Goal: Information Seeking & Learning: Check status

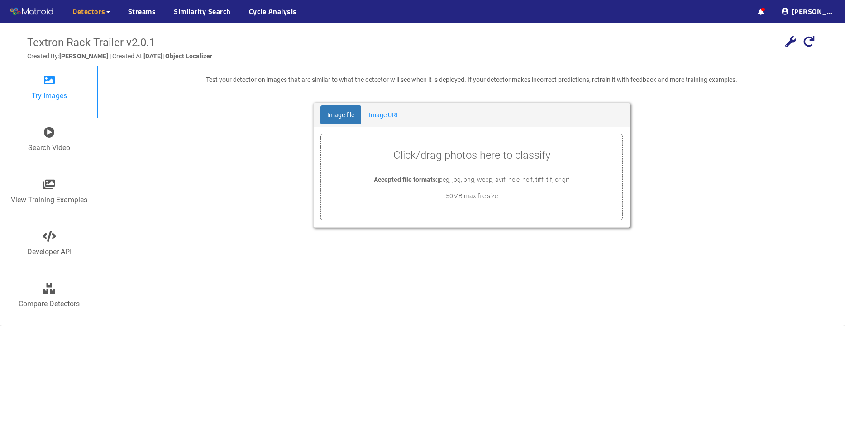
click at [35, 355] on div "Textron Rack Trailer v2.0.1 Add localization Use a localizing detector to local…" at bounding box center [422, 237] width 845 height 428
click at [91, 13] on span "Detectors" at bounding box center [88, 11] width 33 height 11
click at [143, 14] on link "Streams" at bounding box center [142, 11] width 28 height 11
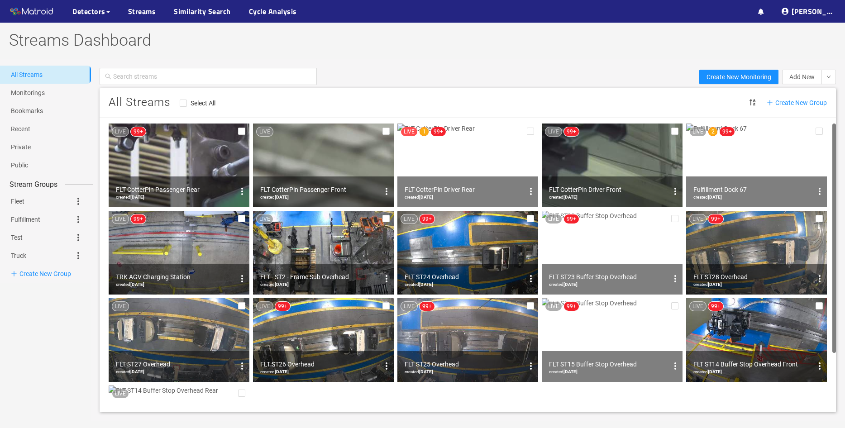
click at [744, 149] on img at bounding box center [756, 166] width 141 height 84
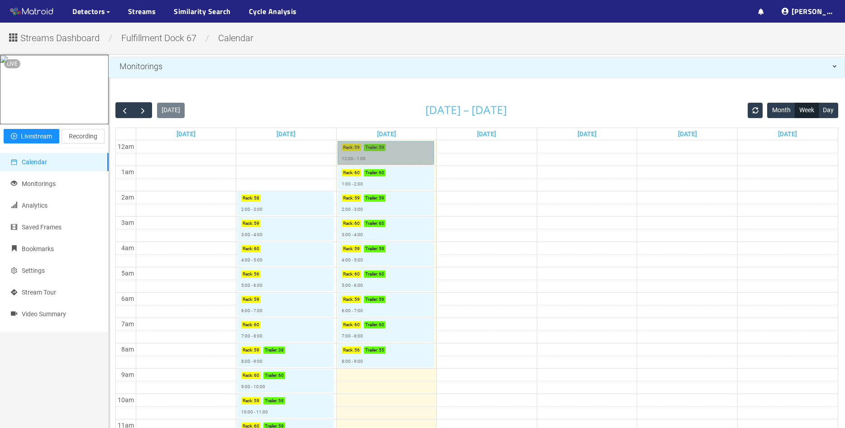
click at [379, 154] on link "Rack : 59 Trailer : 59 12:00 - 1:00" at bounding box center [386, 153] width 96 height 24
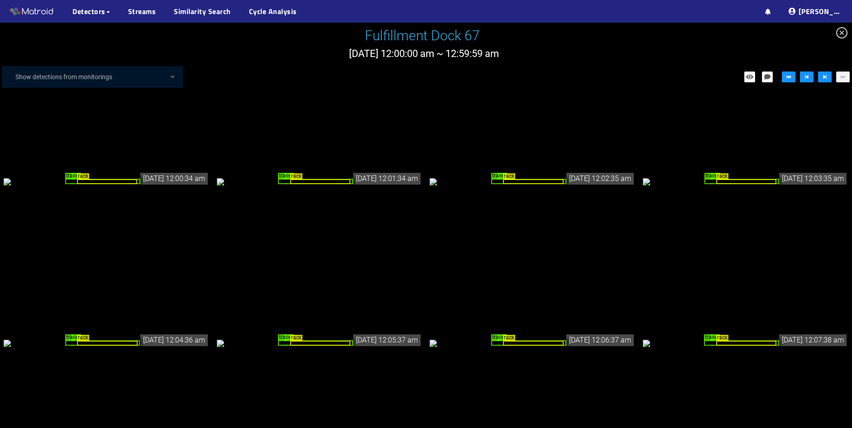
click at [842, 32] on icon "close-circle" at bounding box center [841, 32] width 11 height 11
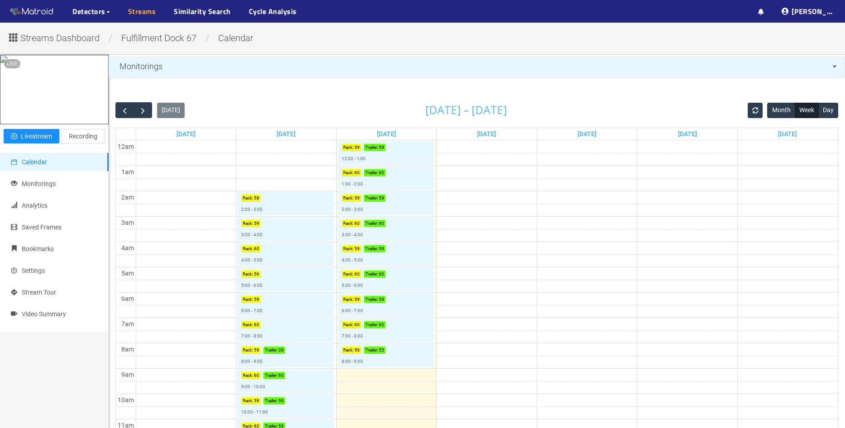
click at [149, 15] on link "Streams" at bounding box center [142, 11] width 28 height 11
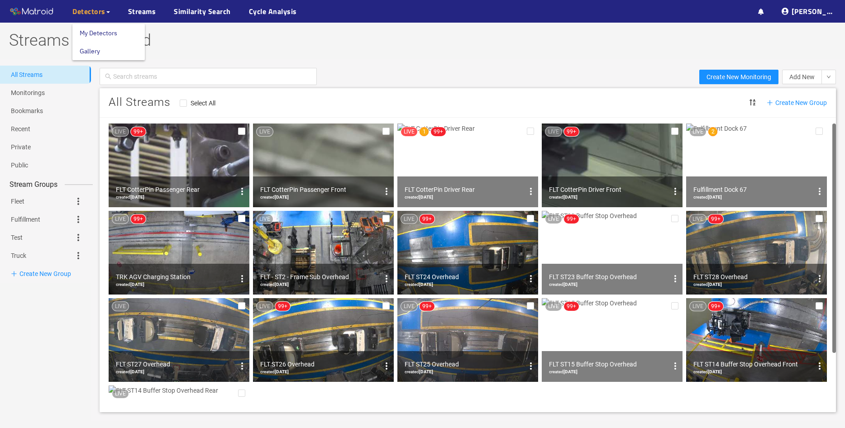
click at [94, 10] on span "Detectors" at bounding box center [88, 11] width 33 height 11
click at [96, 34] on link "My Detectors" at bounding box center [99, 33] width 38 height 18
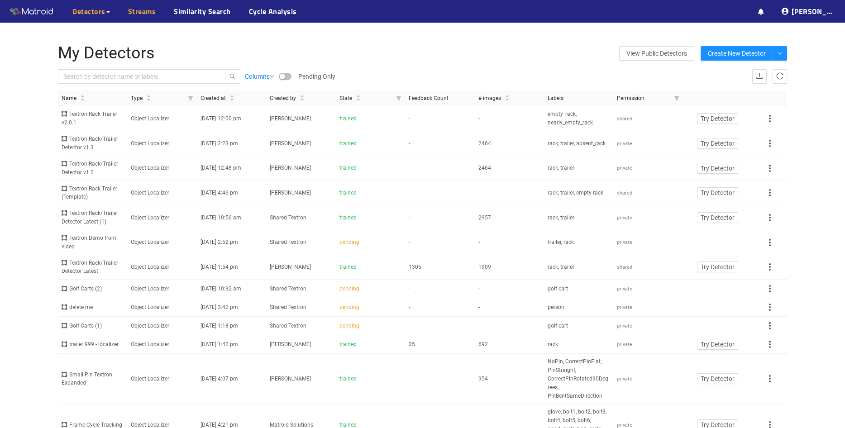
click at [149, 13] on link "Streams" at bounding box center [142, 11] width 28 height 11
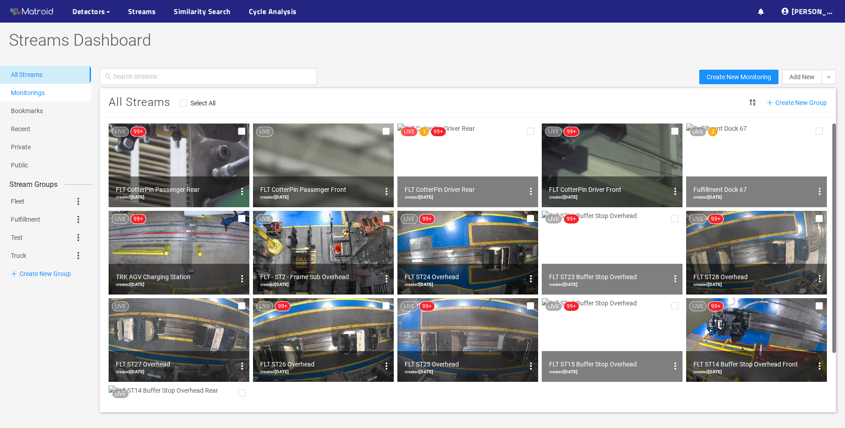
click at [29, 95] on link "Monitorings" at bounding box center [28, 92] width 34 height 7
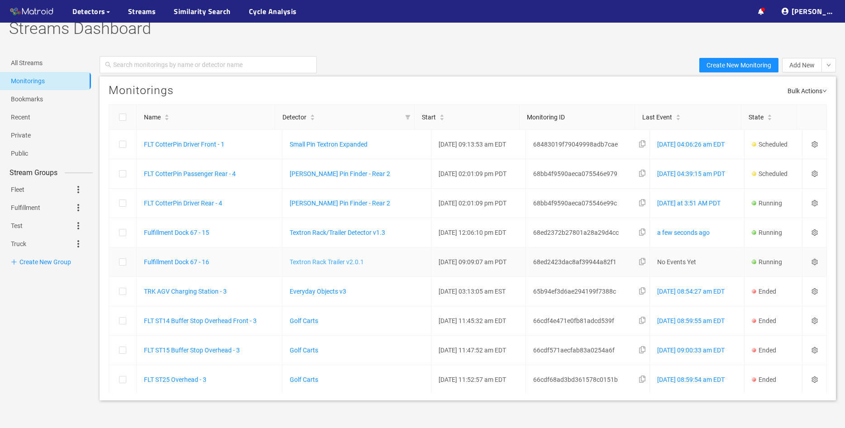
click at [321, 263] on link "Textron Rack Trailer v2.0.1" at bounding box center [327, 262] width 74 height 7
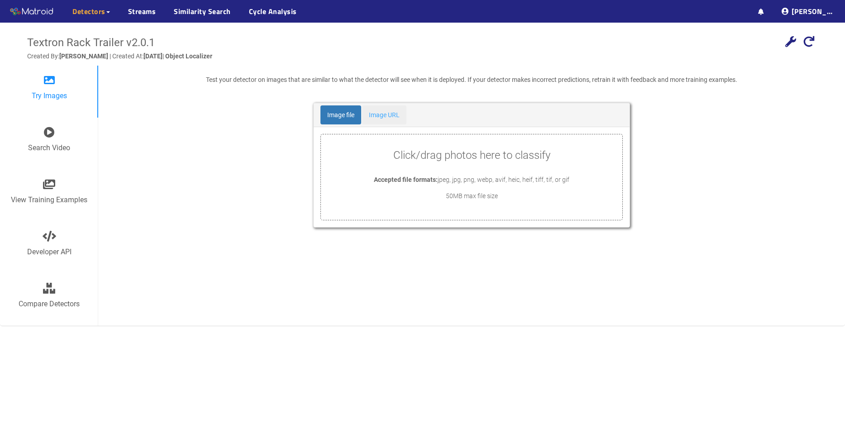
click at [389, 118] on link "Image URL" at bounding box center [384, 115] width 44 height 19
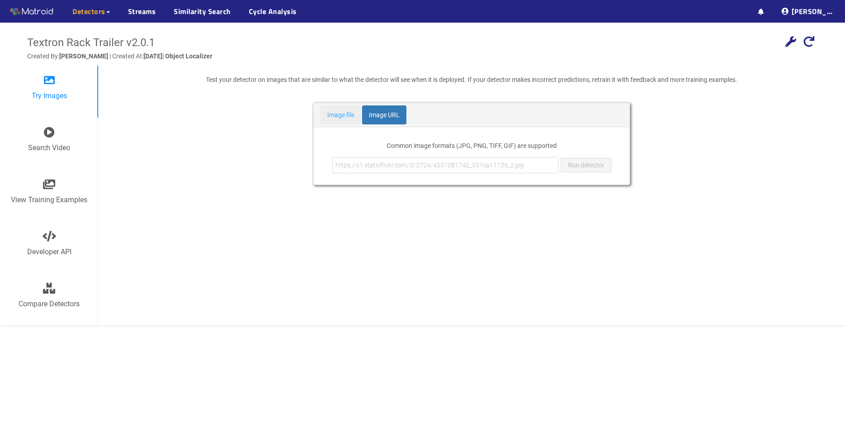
click at [340, 118] on link "Image file" at bounding box center [341, 115] width 41 height 19
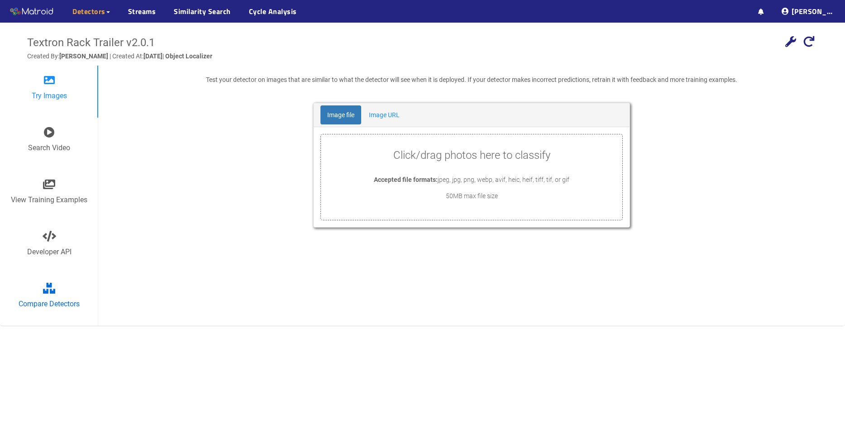
click at [49, 287] on icon at bounding box center [49, 288] width 12 height 11
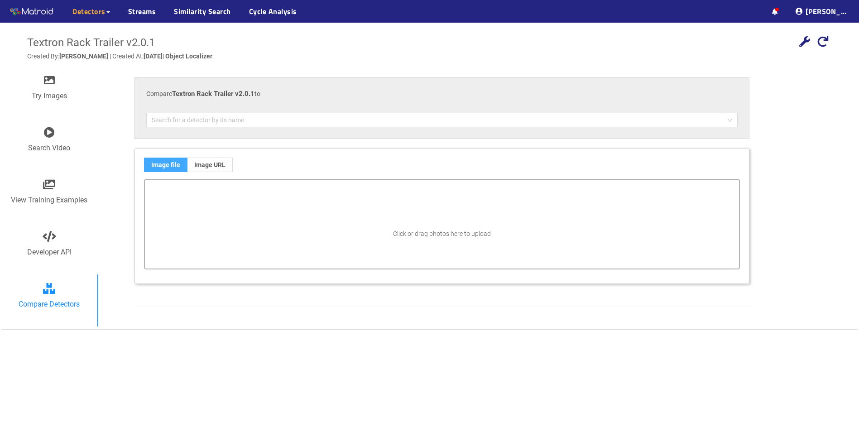
click at [168, 167] on span at bounding box center [165, 165] width 43 height 14
click at [144, 167] on input "Image file" at bounding box center [144, 167] width 0 height 0
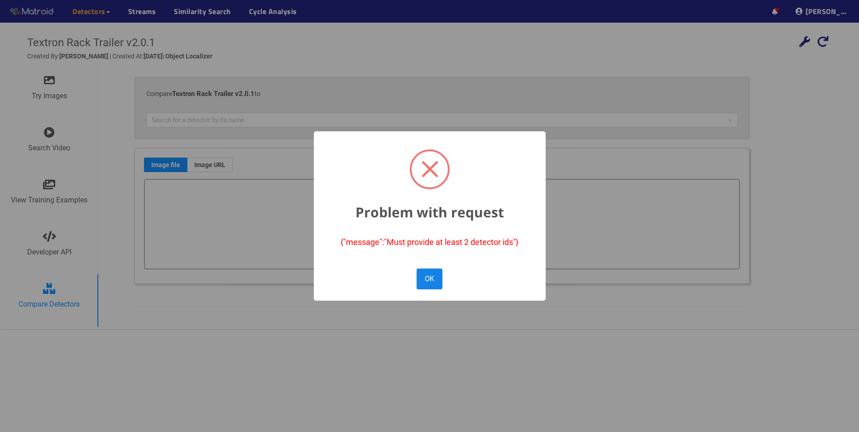
click at [436, 282] on button "OK" at bounding box center [429, 279] width 25 height 20
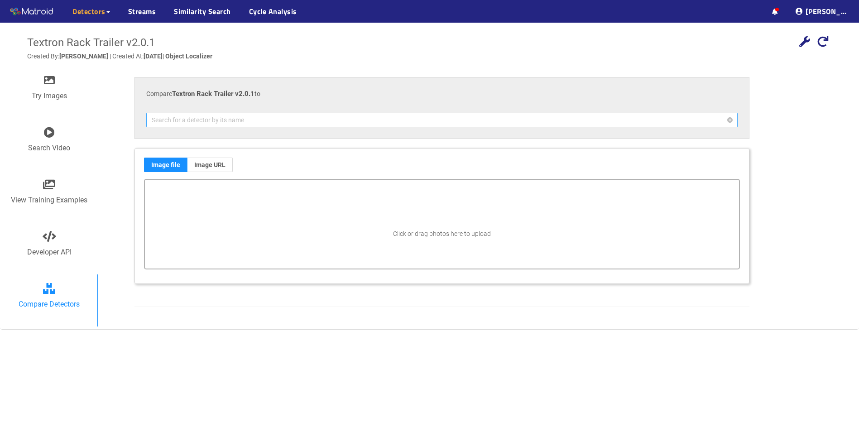
click at [240, 119] on input "search" at bounding box center [439, 120] width 574 height 14
click at [49, 84] on icon at bounding box center [49, 80] width 11 height 11
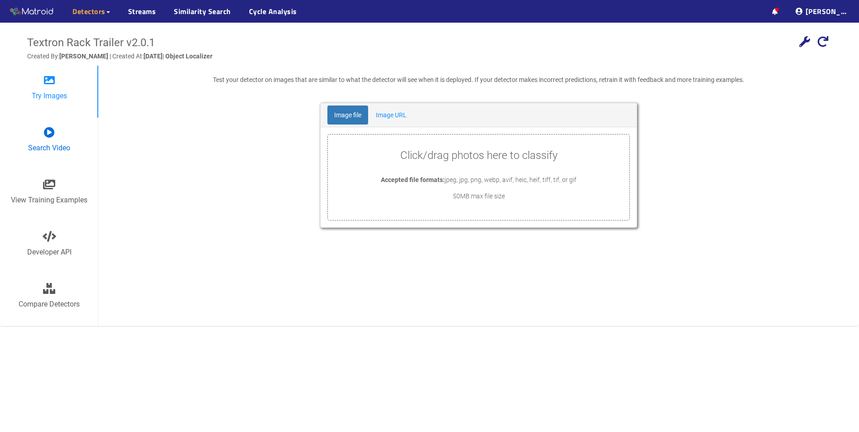
click at [42, 139] on div "Search Video" at bounding box center [49, 144] width 77 height 34
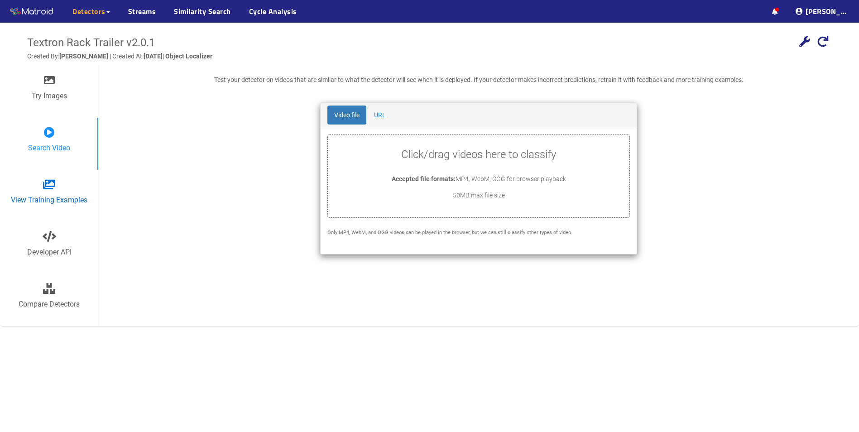
click at [53, 190] on div "View Training Examples" at bounding box center [49, 196] width 77 height 34
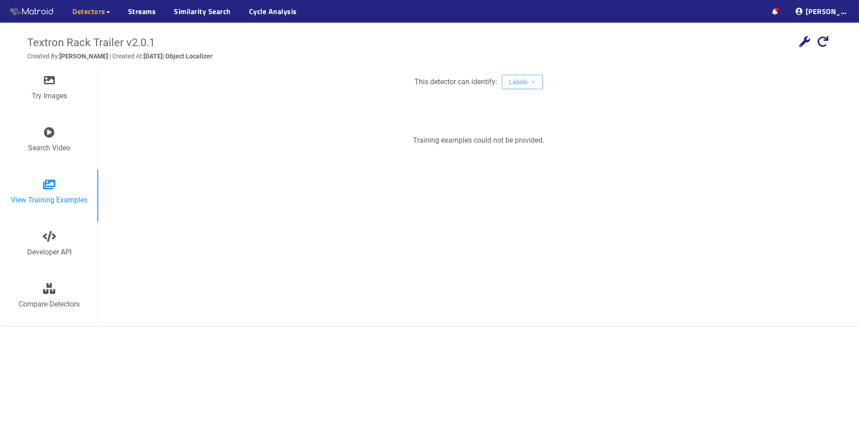
click at [523, 85] on span "Labels" at bounding box center [518, 82] width 19 height 10
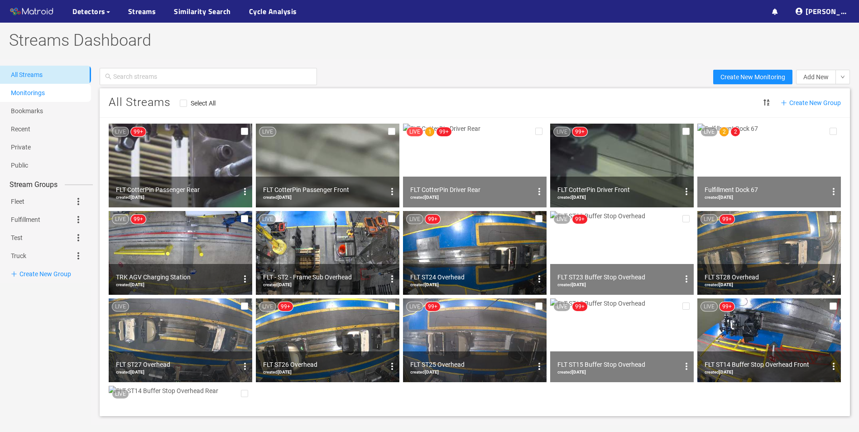
click at [32, 92] on link "Monitorings" at bounding box center [28, 92] width 34 height 7
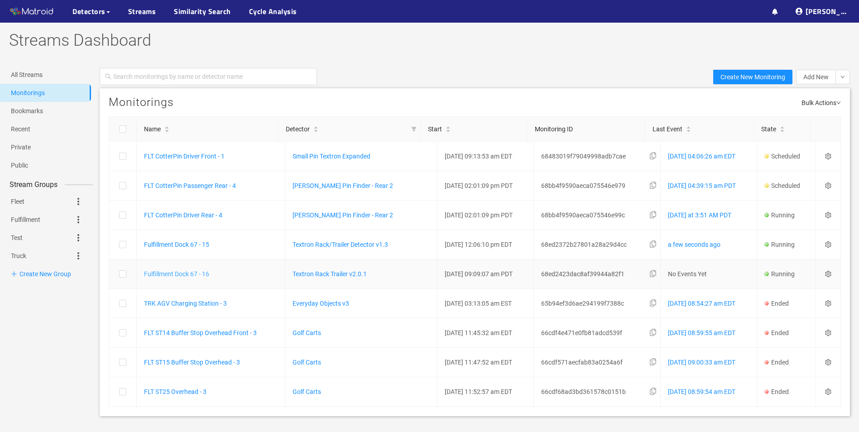
click at [175, 274] on link "Fulfillment Dock 67 - 16" at bounding box center [176, 273] width 65 height 7
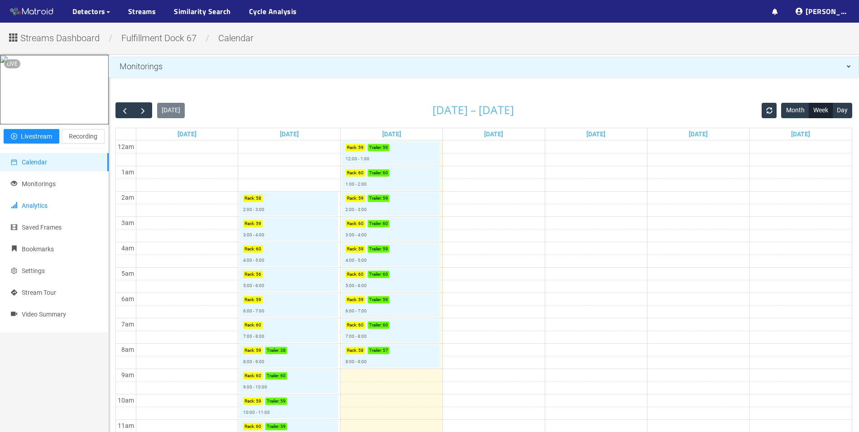
click at [36, 209] on span "Analytics" at bounding box center [35, 205] width 26 height 7
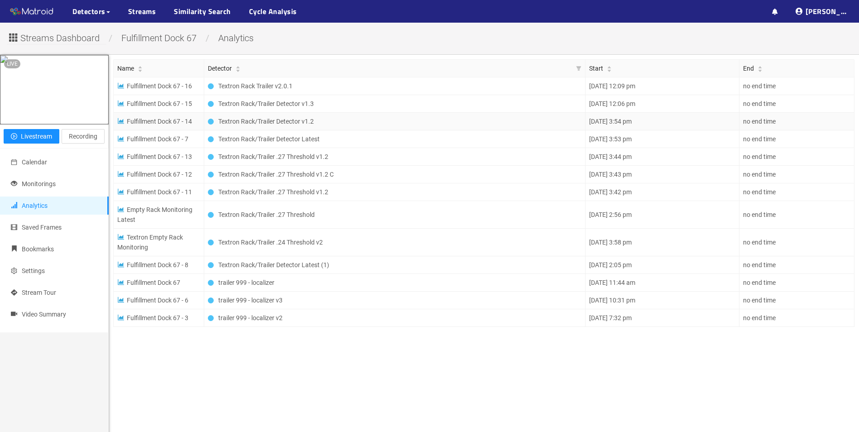
click at [256, 119] on span "Textron Rack/Trailer Detector v1.2" at bounding box center [266, 121] width 96 height 10
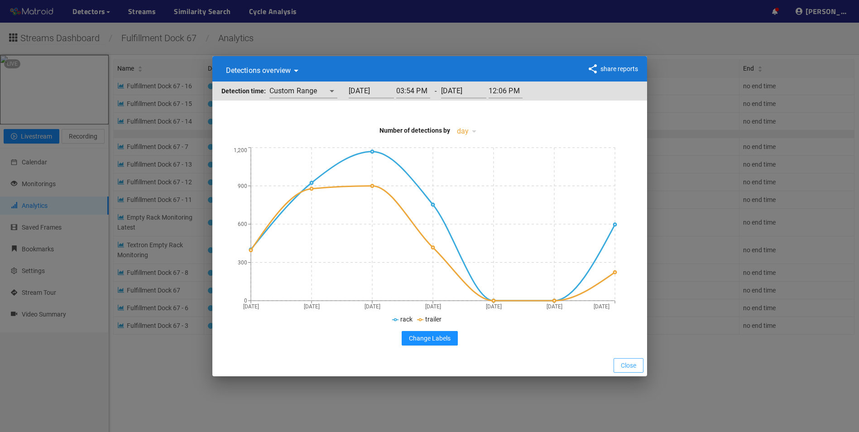
click at [632, 365] on span "Close" at bounding box center [628, 365] width 15 height 10
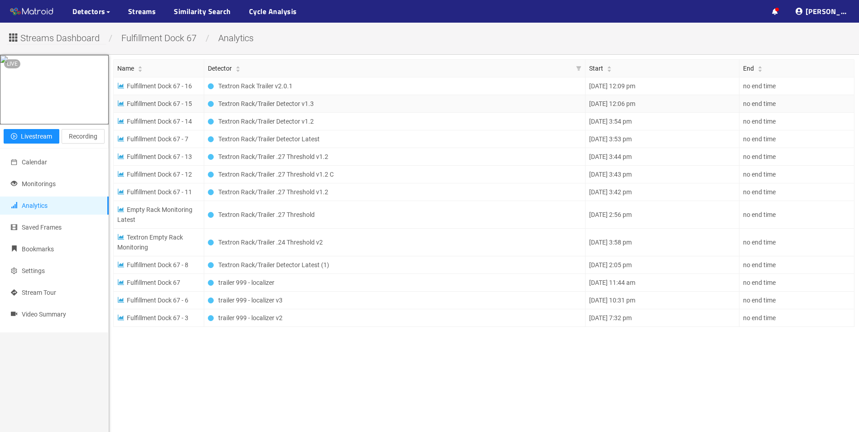
click at [271, 103] on span "Textron Rack/Trailer Detector v1.3" at bounding box center [266, 104] width 96 height 10
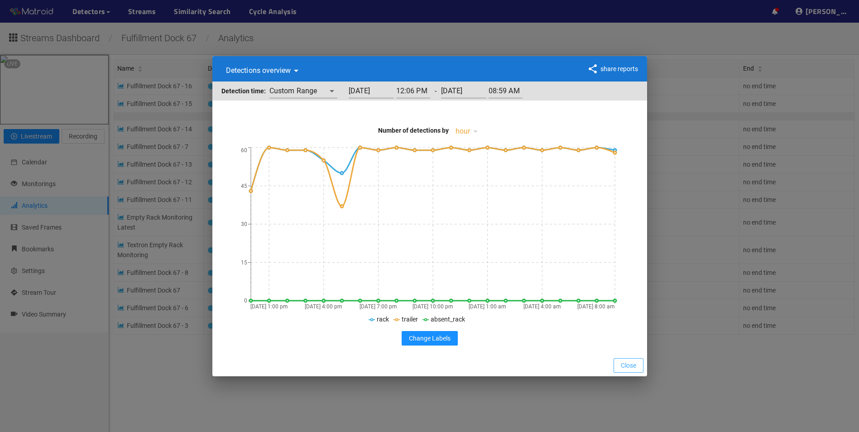
click at [631, 366] on span "Close" at bounding box center [628, 365] width 15 height 10
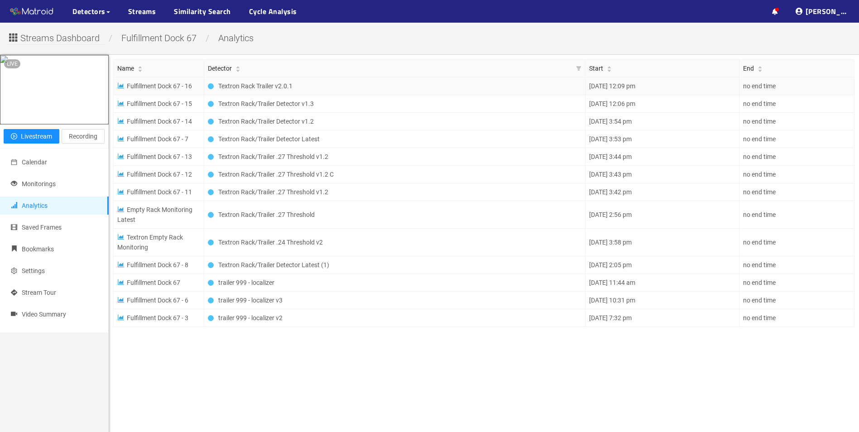
click at [250, 87] on span "Textron Rack Trailer v2.0.1" at bounding box center [255, 86] width 74 height 10
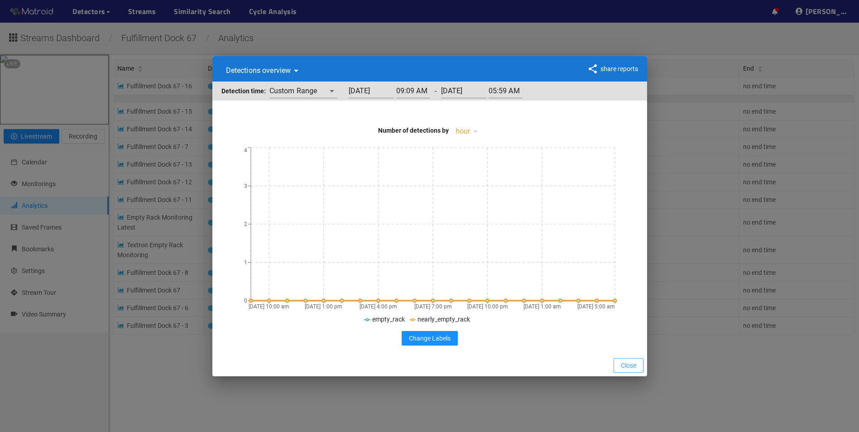
click at [628, 368] on span "Close" at bounding box center [628, 365] width 15 height 10
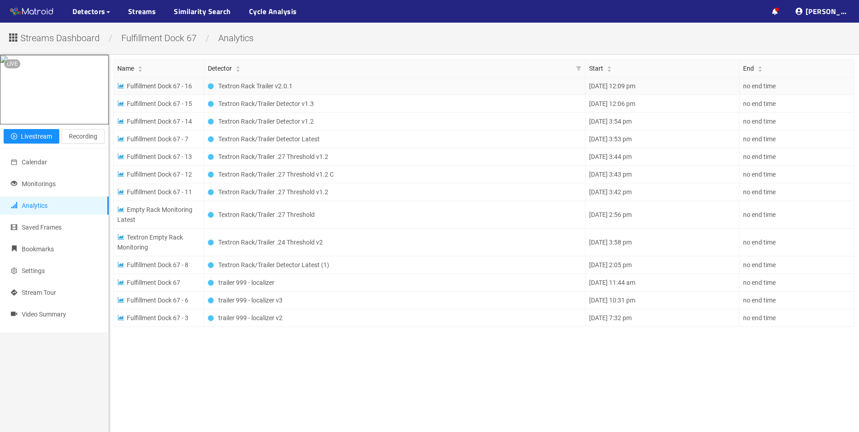
click at [171, 88] on span "Fulfillment Dock 67 - 16" at bounding box center [154, 85] width 75 height 7
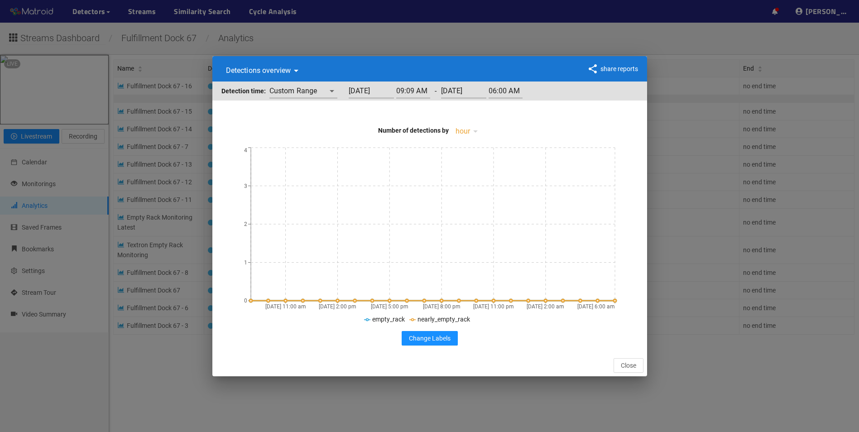
click at [674, 39] on div "Detections overview detectionsByTime share reports Detection time: Custom Range…" at bounding box center [429, 216] width 859 height 432
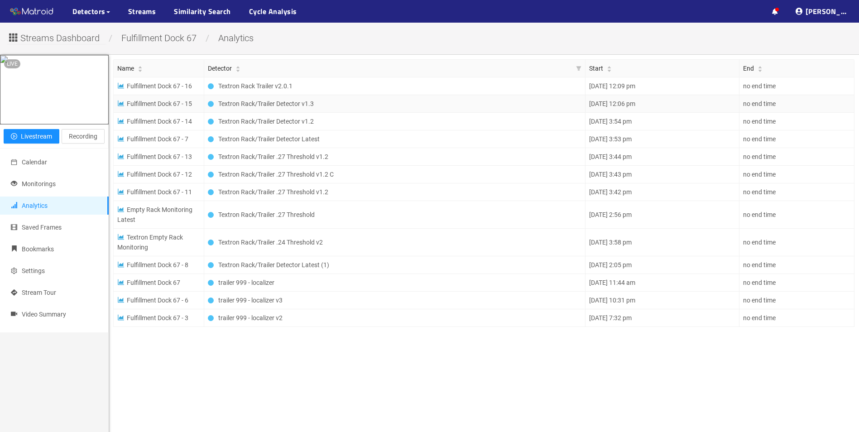
click at [277, 106] on span "Textron Rack/Trailer Detector v1.3" at bounding box center [266, 104] width 96 height 10
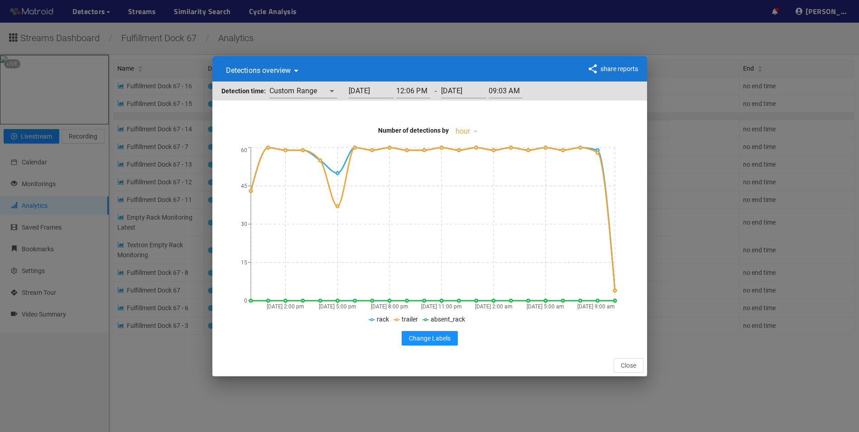
click at [518, 21] on div "Detections overview detectionsByTime share reports Detection time: Custom Range…" at bounding box center [429, 216] width 859 height 432
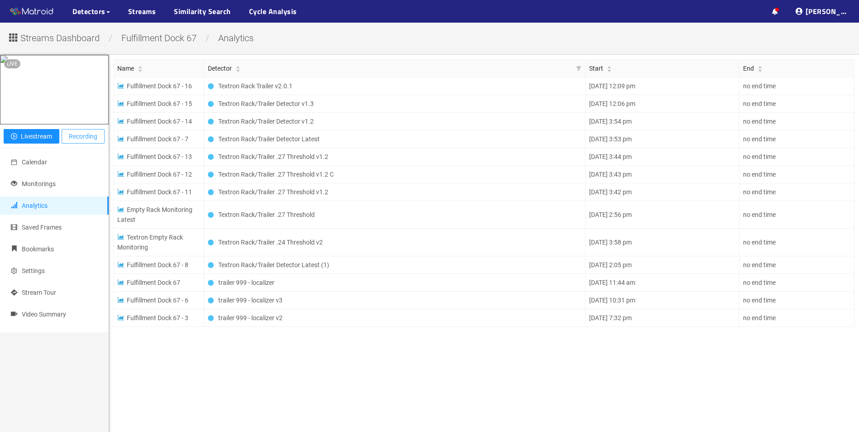
click at [87, 141] on span "Recording" at bounding box center [83, 136] width 29 height 10
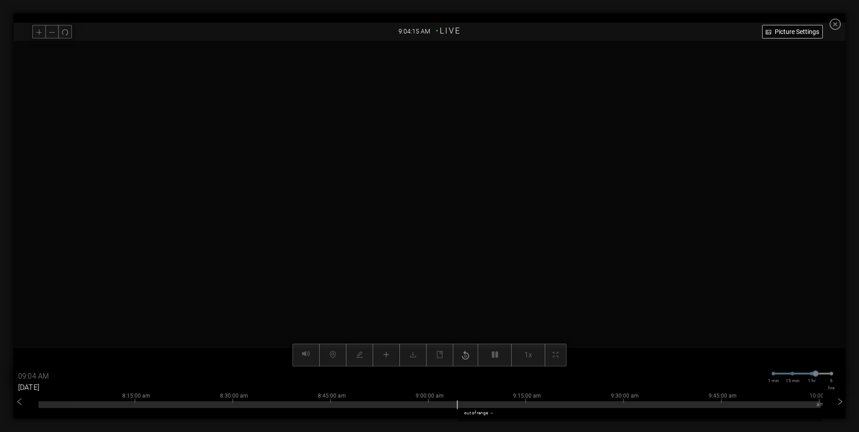
click at [35, 390] on input "[DATE]" at bounding box center [45, 387] width 54 height 14
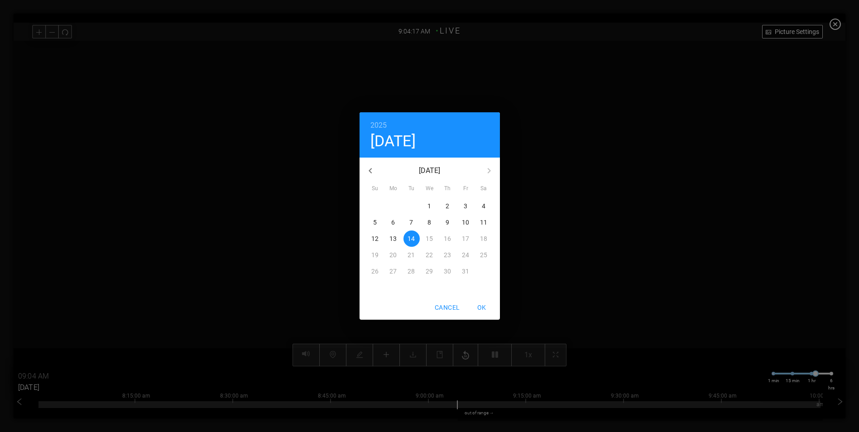
click at [449, 220] on p "9" at bounding box center [448, 222] width 4 height 9
type input "10/09/2025"
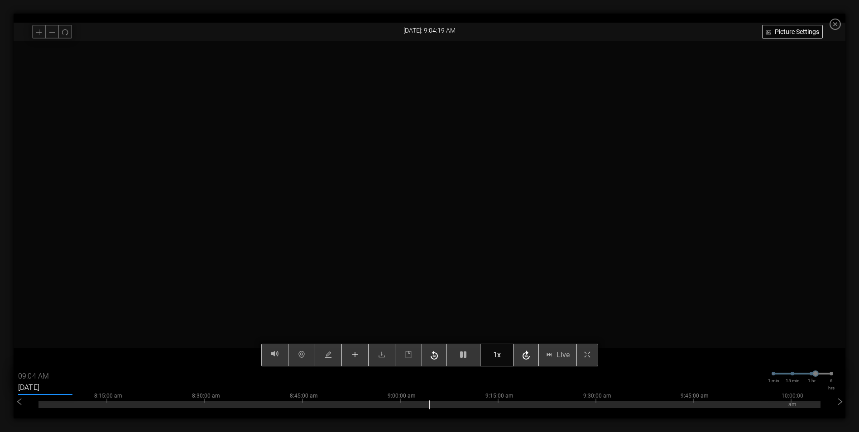
click at [501, 357] on span "1x" at bounding box center [497, 354] width 8 height 11
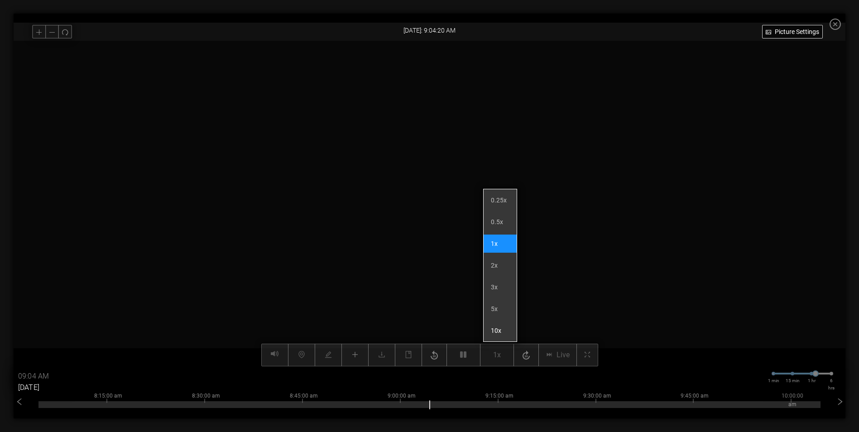
click at [501, 332] on li "10x" at bounding box center [500, 331] width 33 height 18
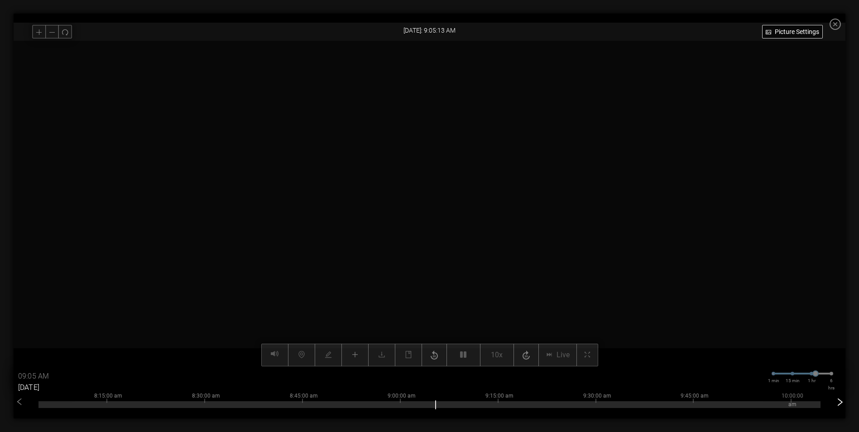
click at [845, 405] on icon "right" at bounding box center [839, 402] width 9 height 9
click at [845, 403] on icon "right" at bounding box center [839, 402] width 9 height 9
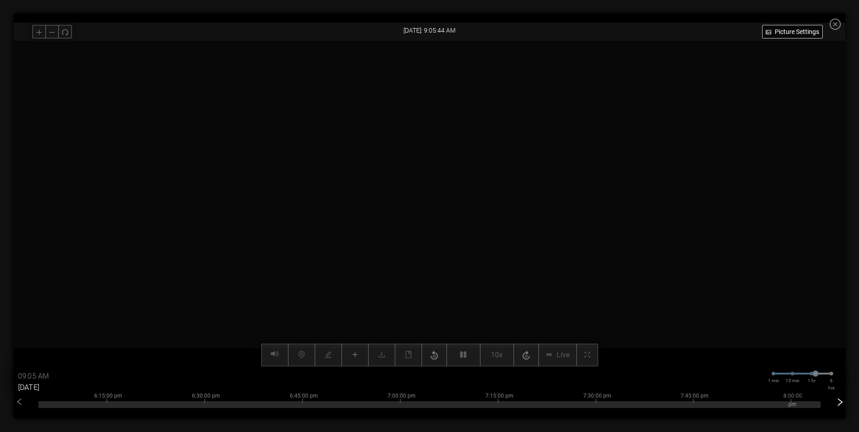
click at [845, 403] on icon "right" at bounding box center [839, 402] width 9 height 9
click at [460, 403] on div at bounding box center [429, 404] width 782 height 7
click at [163, 410] on div "10/09 10:23:09" at bounding box center [162, 416] width 18 height 14
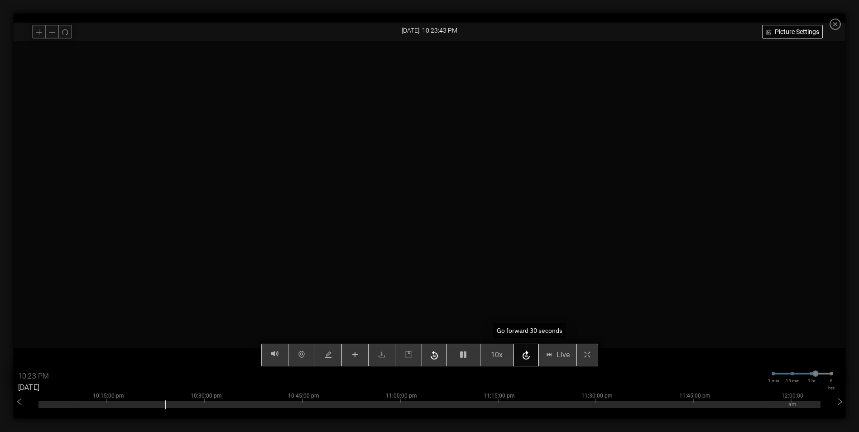
click at [528, 357] on icon "button" at bounding box center [526, 356] width 11 height 14
click at [531, 356] on icon "button" at bounding box center [526, 356] width 11 height 14
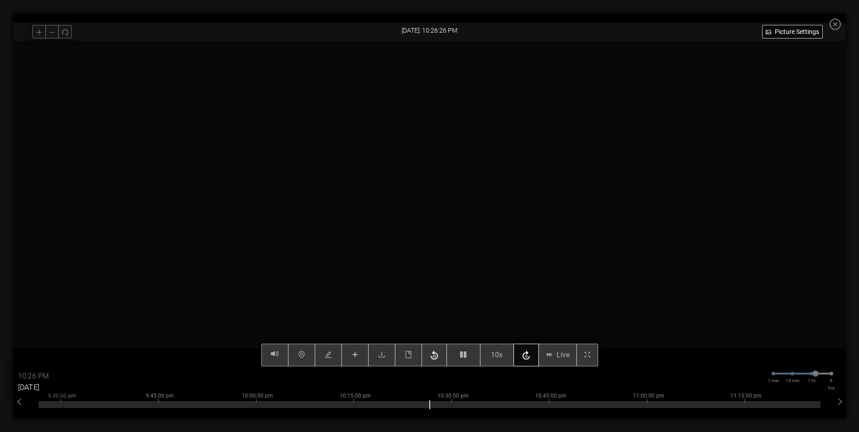
click at [531, 356] on icon "button" at bounding box center [526, 356] width 11 height 14
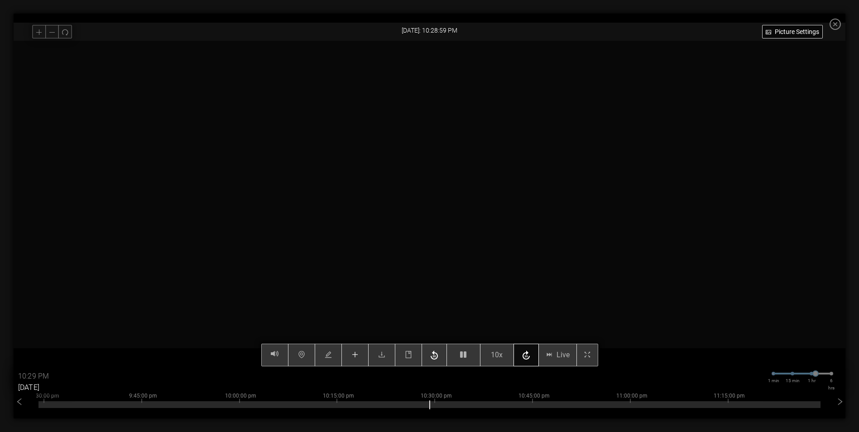
click at [531, 356] on icon "button" at bounding box center [526, 356] width 11 height 14
click at [530, 356] on icon "button" at bounding box center [526, 356] width 11 height 14
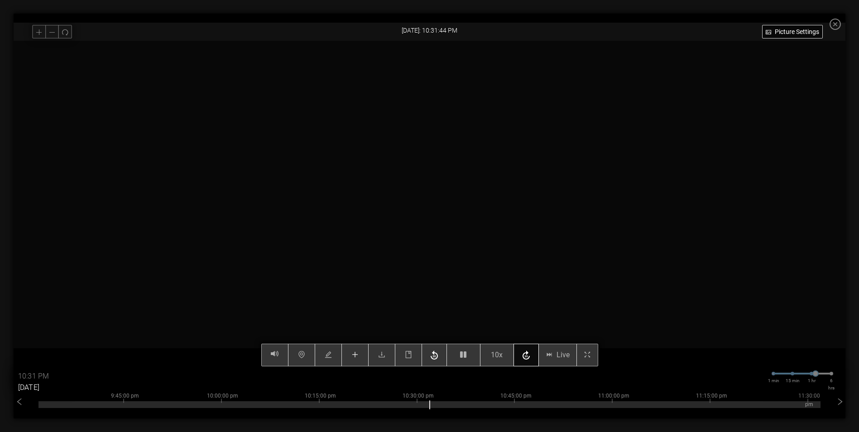
click at [530, 356] on icon "button" at bounding box center [526, 356] width 11 height 14
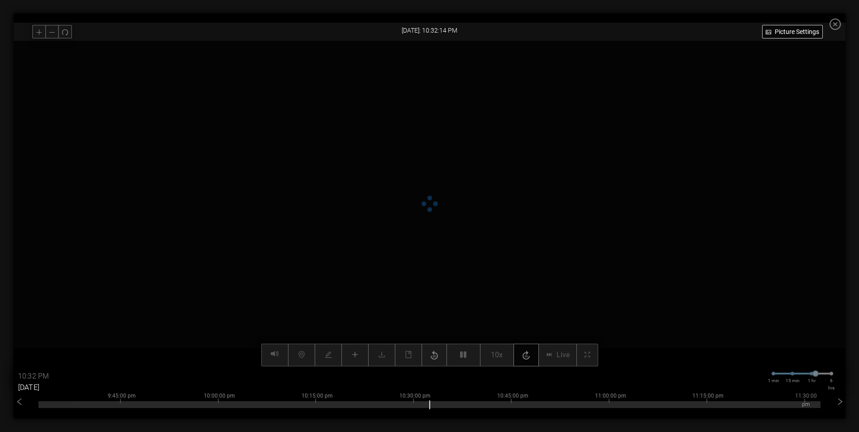
click at [530, 356] on icon "button" at bounding box center [526, 356] width 11 height 14
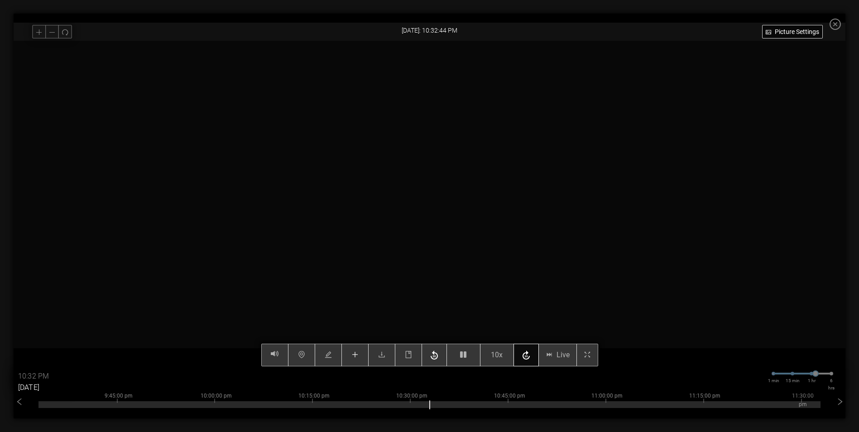
click at [530, 356] on icon "button" at bounding box center [526, 356] width 11 height 14
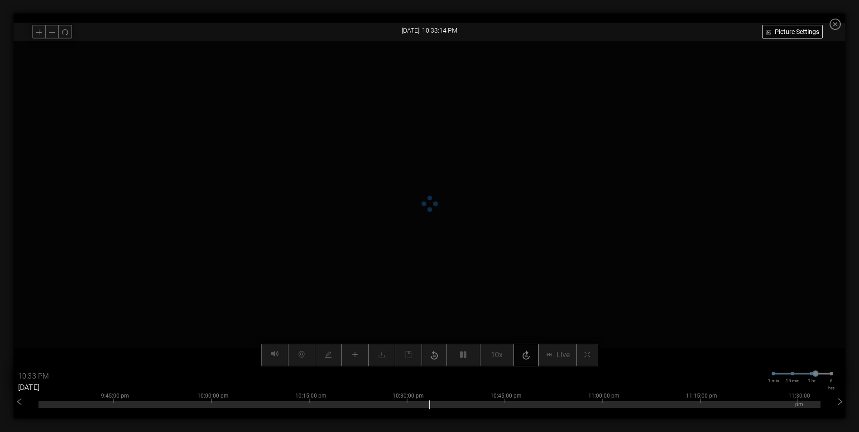
click at [530, 356] on icon "button" at bounding box center [526, 356] width 11 height 14
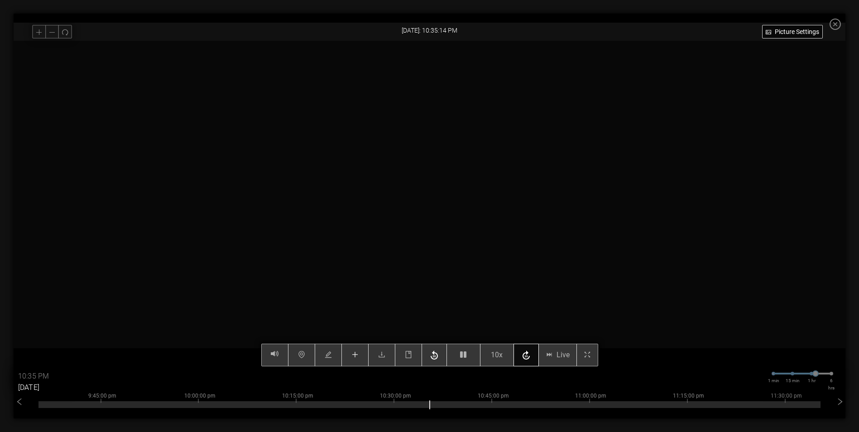
click at [530, 356] on icon "button" at bounding box center [526, 356] width 11 height 14
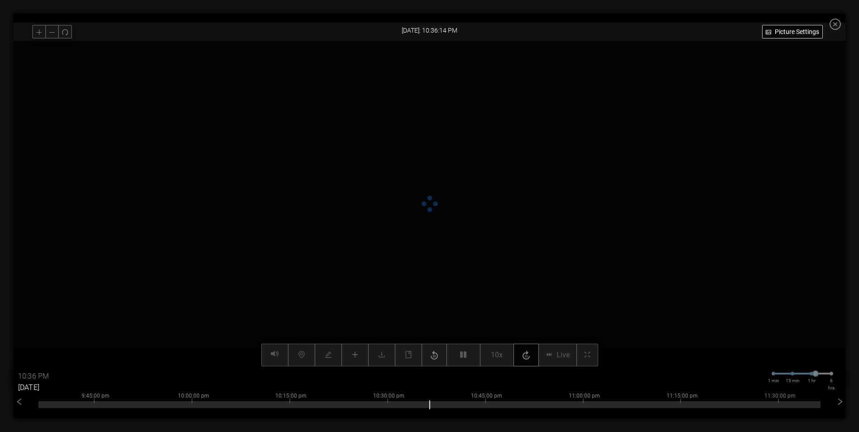
click at [530, 356] on icon "button" at bounding box center [526, 356] width 11 height 14
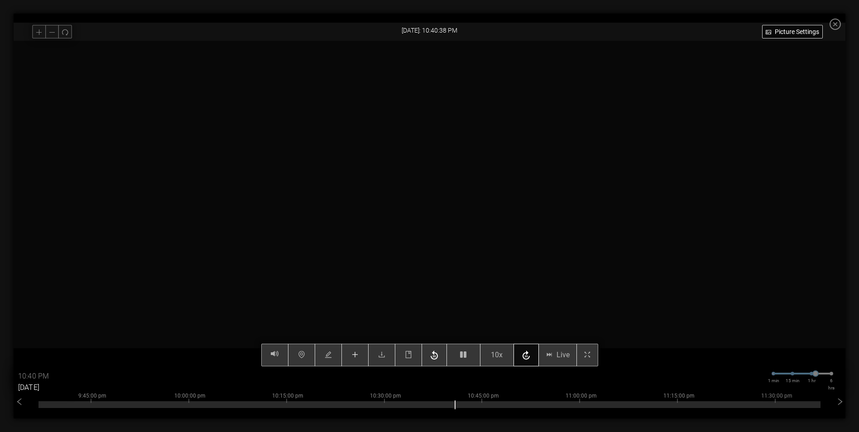
click at [526, 356] on icon "button" at bounding box center [526, 356] width 11 height 14
click at [528, 356] on icon "button" at bounding box center [526, 356] width 11 height 14
click at [530, 356] on icon "button" at bounding box center [526, 356] width 11 height 14
click at [530, 357] on icon "button" at bounding box center [526, 354] width 7 height 9
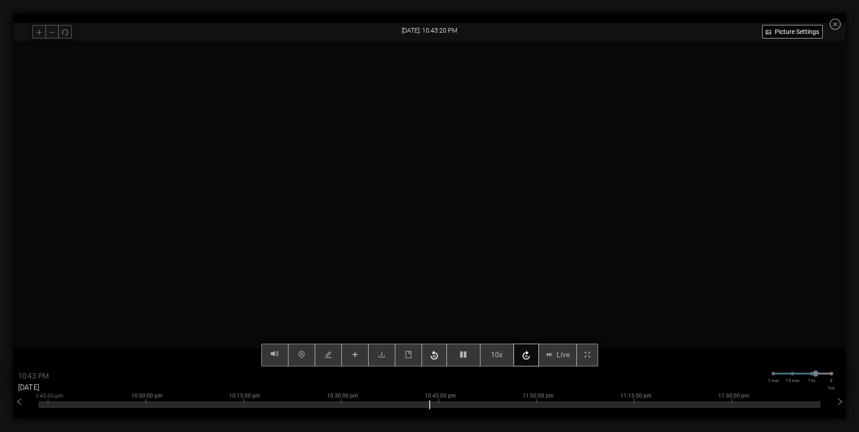
click at [530, 357] on icon "button" at bounding box center [526, 354] width 7 height 9
click at [530, 357] on icon "button" at bounding box center [526, 356] width 11 height 14
click at [528, 359] on icon "button" at bounding box center [526, 356] width 11 height 14
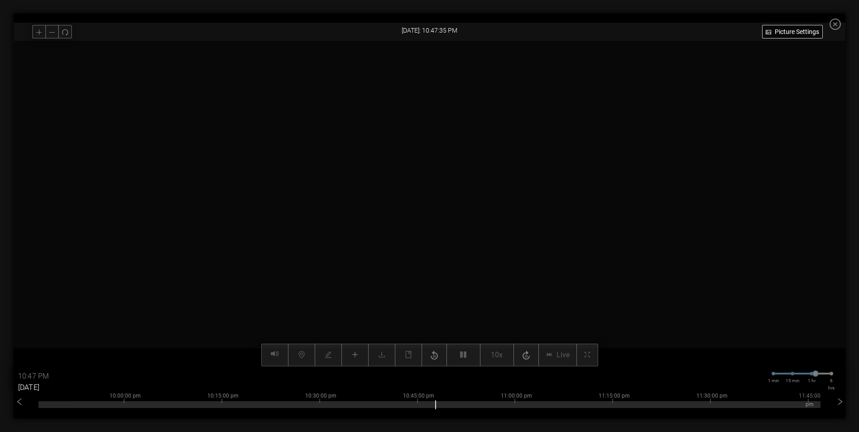
click at [322, 286] on video at bounding box center [429, 204] width 651 height 326
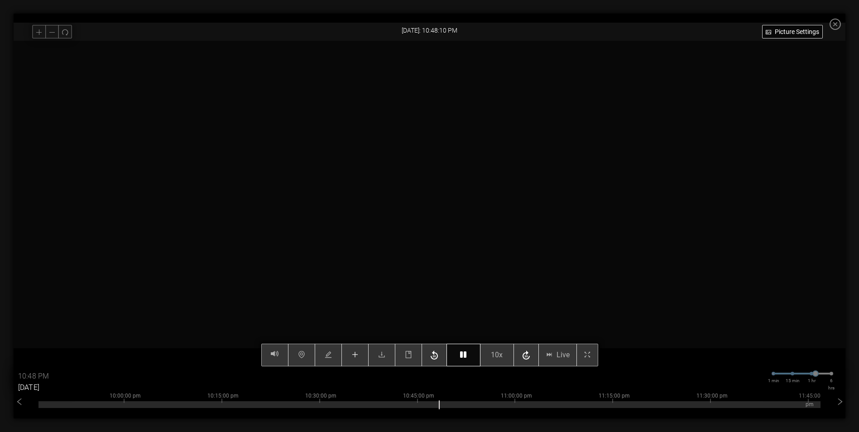
click at [465, 353] on icon "button" at bounding box center [463, 354] width 6 height 7
click at [438, 357] on icon "button" at bounding box center [434, 354] width 7 height 9
click at [470, 359] on button "button" at bounding box center [463, 355] width 34 height 23
click at [463, 357] on button "button" at bounding box center [463, 355] width 34 height 23
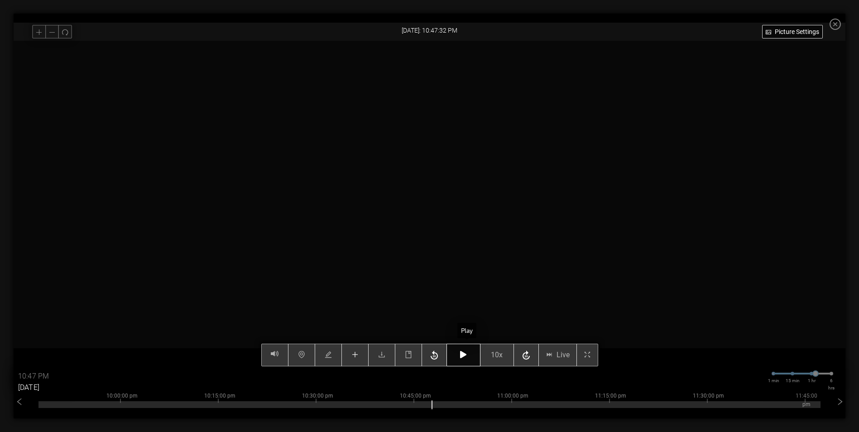
click at [463, 357] on button "button" at bounding box center [463, 355] width 34 height 23
click at [466, 357] on icon "button" at bounding box center [463, 354] width 6 height 7
click at [437, 357] on icon "button" at bounding box center [434, 354] width 7 height 9
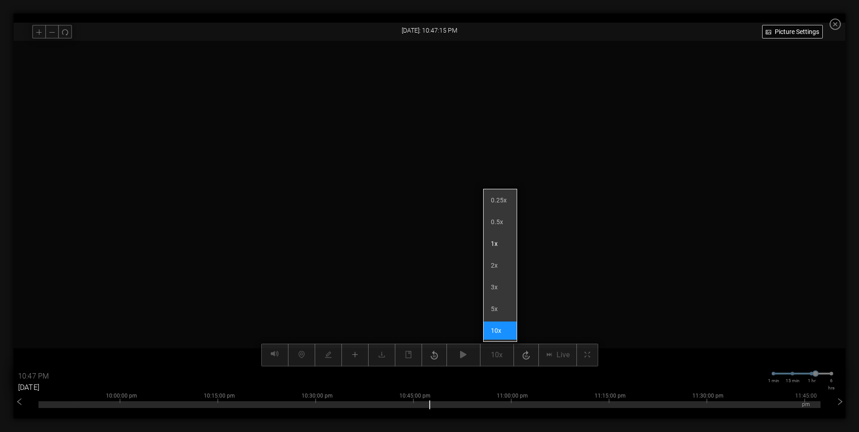
click at [494, 244] on li "1x" at bounding box center [500, 244] width 33 height 18
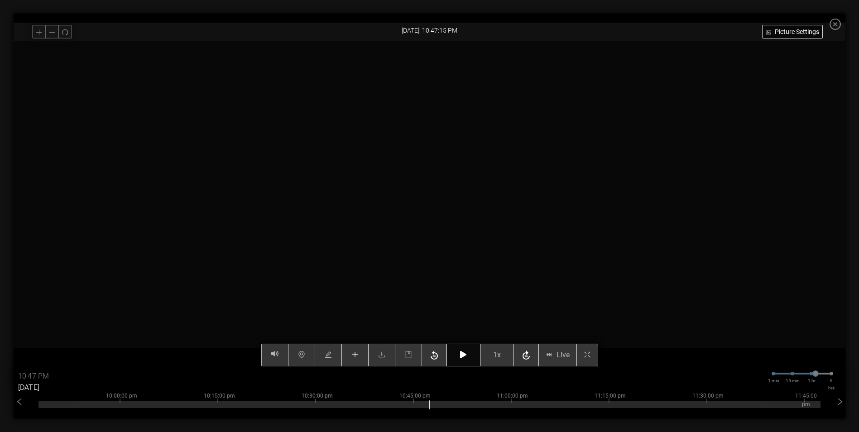
click at [464, 361] on button "button" at bounding box center [463, 355] width 34 height 23
click at [530, 358] on icon "button" at bounding box center [526, 356] width 11 height 14
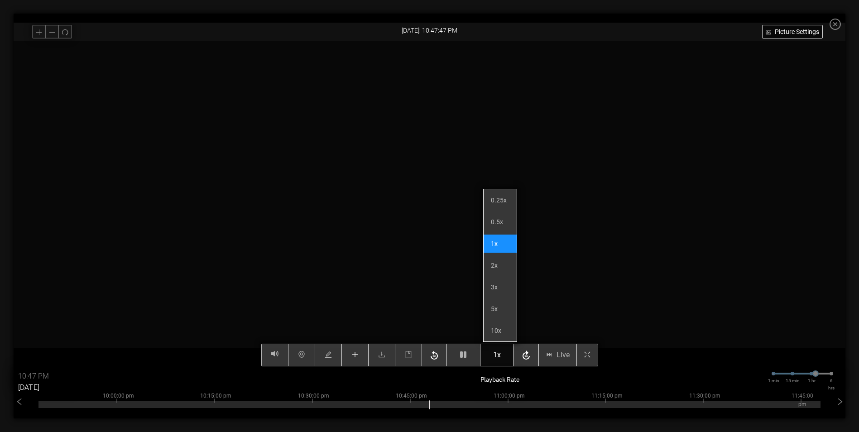
click at [501, 359] on span "1x" at bounding box center [497, 354] width 8 height 11
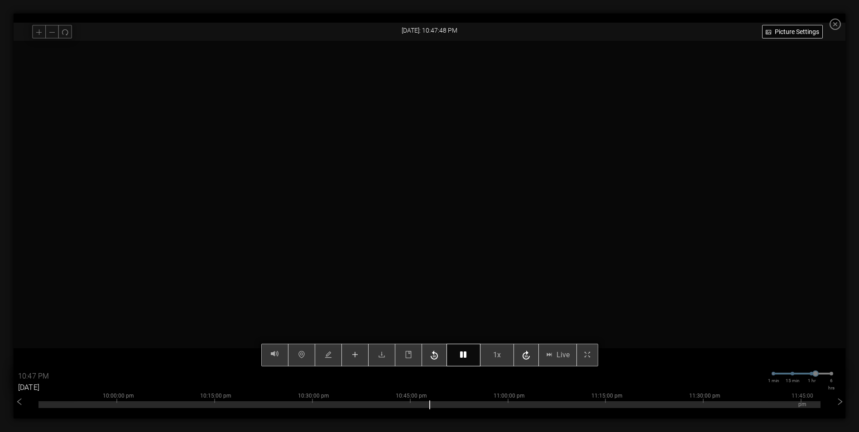
click at [471, 359] on button "button" at bounding box center [463, 355] width 34 height 23
click at [433, 360] on icon "button" at bounding box center [434, 356] width 11 height 14
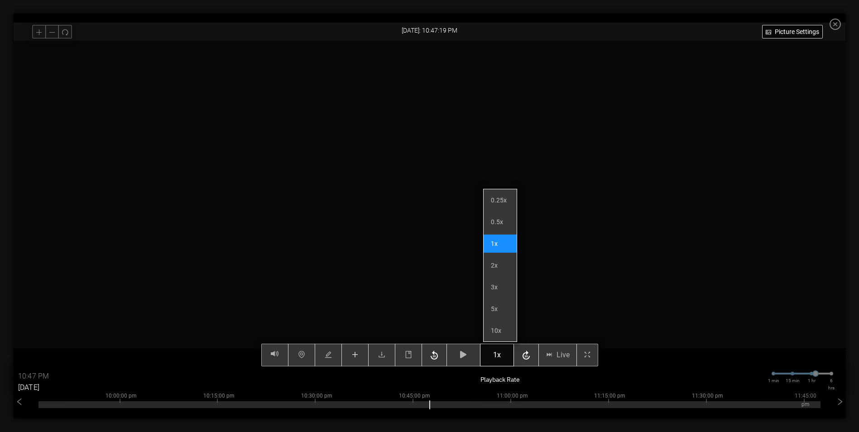
click at [499, 357] on span "1x" at bounding box center [497, 354] width 8 height 11
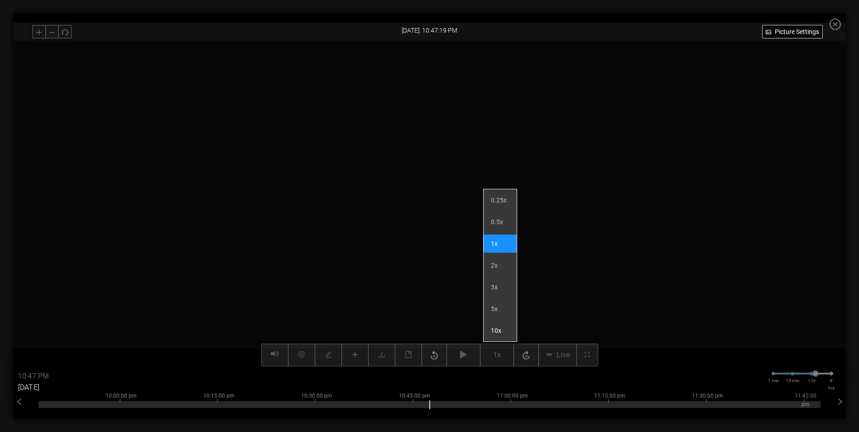
click at [501, 331] on li "10x" at bounding box center [500, 331] width 33 height 18
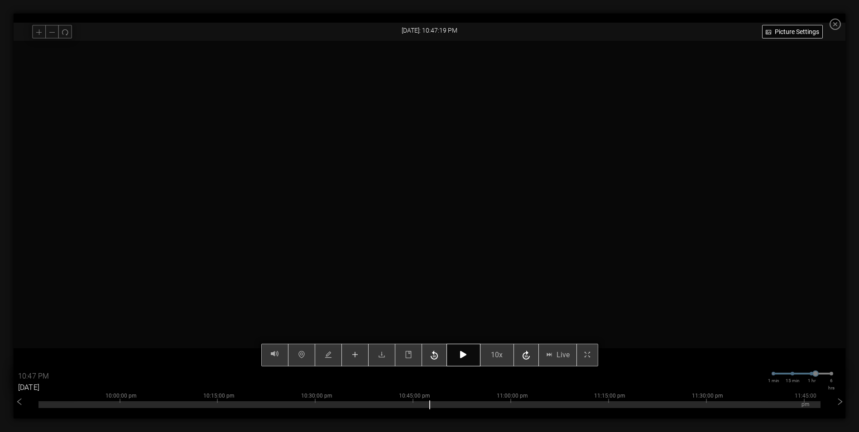
click at [465, 358] on icon "button" at bounding box center [463, 354] width 6 height 7
click at [466, 358] on icon "button" at bounding box center [463, 354] width 6 height 7
click at [466, 356] on icon "button" at bounding box center [463, 354] width 6 height 7
click at [432, 360] on icon "button" at bounding box center [434, 356] width 11 height 14
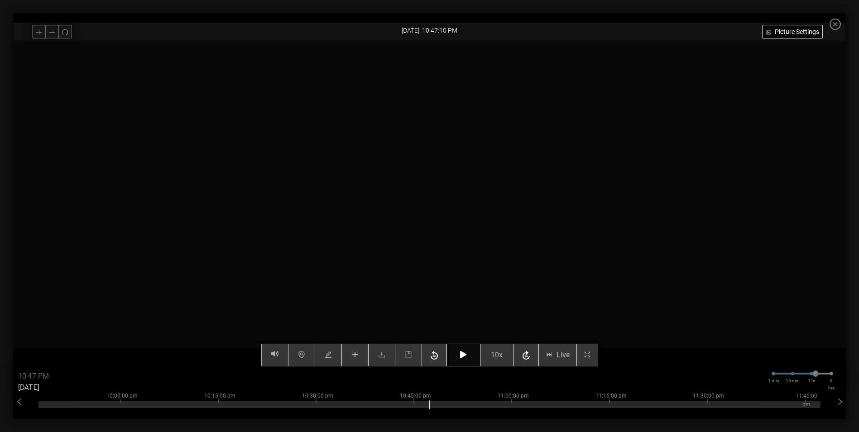
click at [470, 359] on button "button" at bounding box center [463, 355] width 34 height 23
click at [437, 363] on button "button" at bounding box center [434, 355] width 25 height 23
click at [439, 361] on icon "button" at bounding box center [434, 356] width 11 height 14
click at [466, 358] on icon "button" at bounding box center [463, 354] width 6 height 7
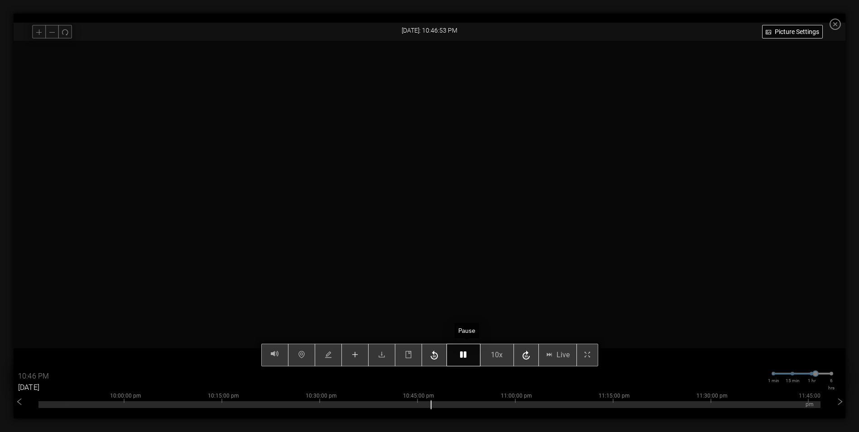
click at [466, 358] on icon "button" at bounding box center [463, 354] width 6 height 7
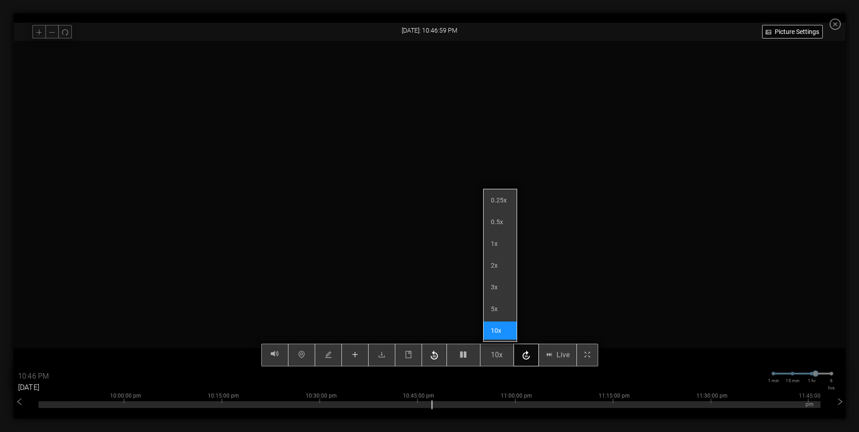
type input "10:47 PM"
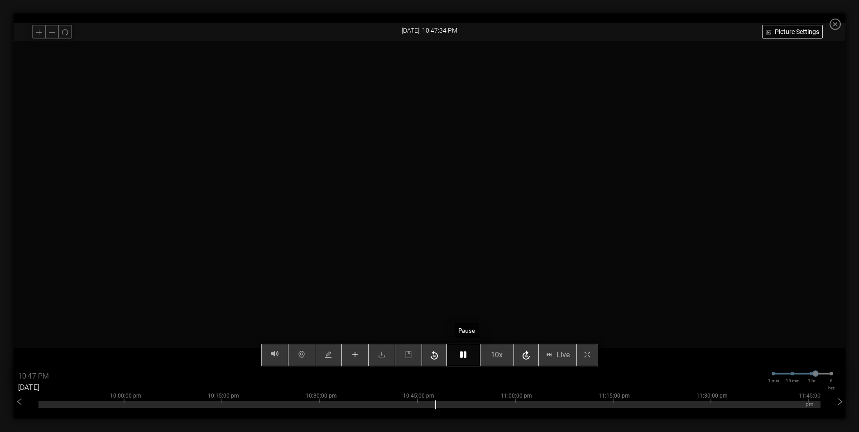
click at [466, 358] on icon "button" at bounding box center [463, 354] width 6 height 7
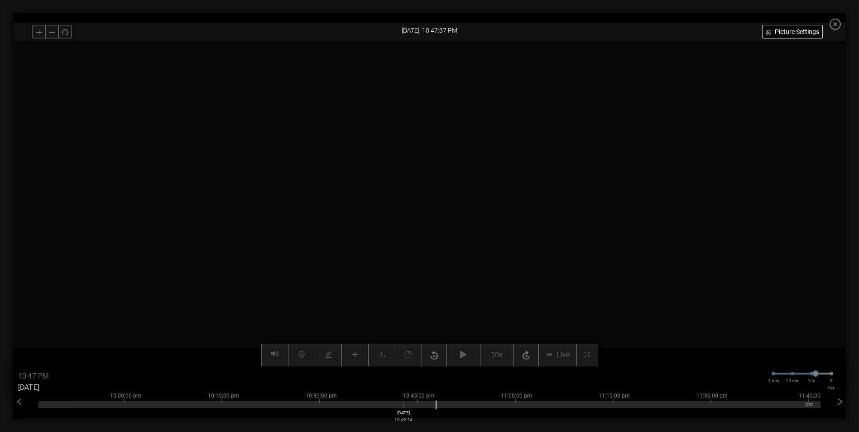
click at [406, 406] on div at bounding box center [429, 404] width 782 height 7
click at [354, 403] on div at bounding box center [429, 404] width 782 height 7
type input "10:34 PM"
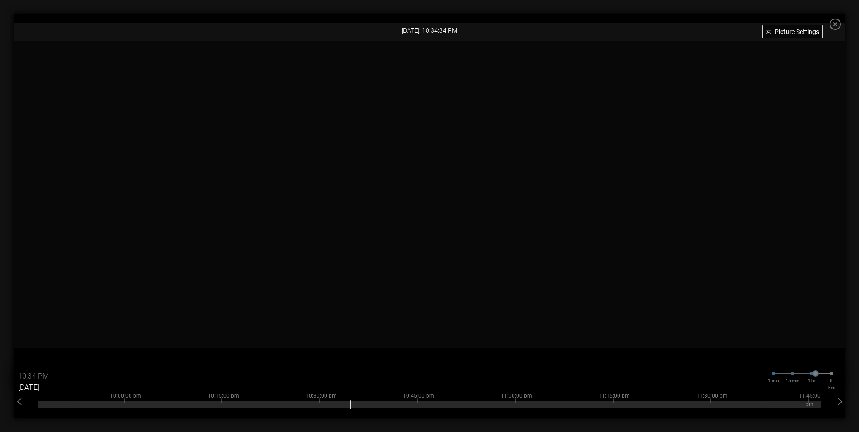
click at [841, 25] on icon "close-circle" at bounding box center [835, 24] width 11 height 11
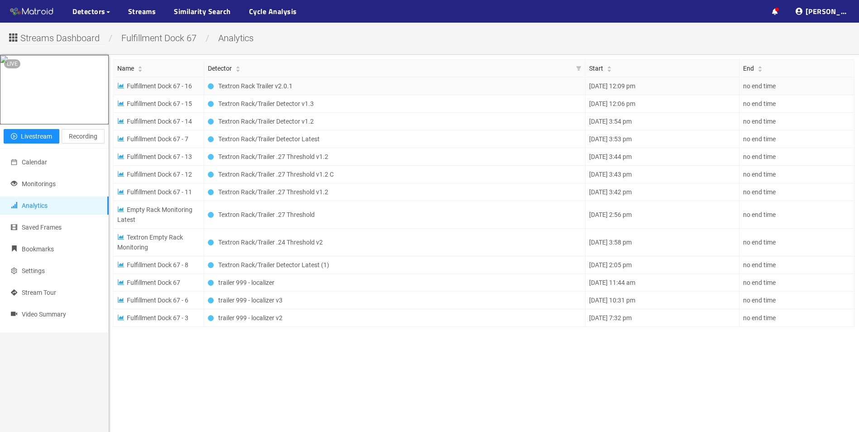
click at [128, 85] on span "Fulfillment Dock 67 - 16" at bounding box center [154, 85] width 75 height 7
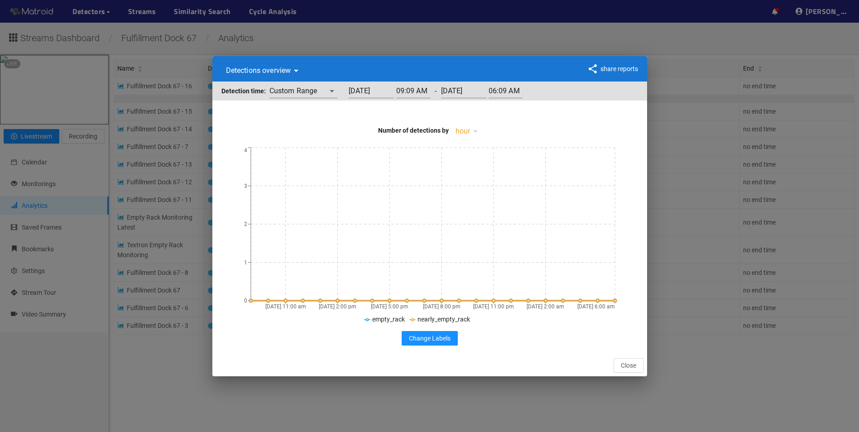
click at [516, 43] on div "Detections overview detectionsByTime share reports Detection time: Custom Range…" at bounding box center [429, 216] width 859 height 432
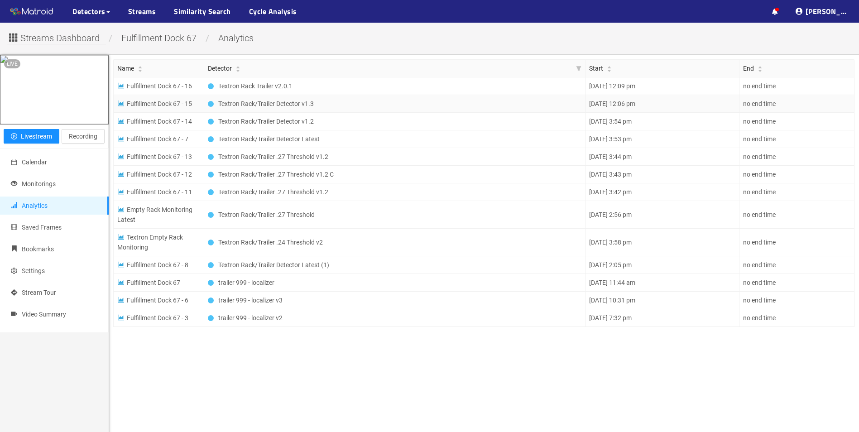
click at [145, 105] on span "Fulfillment Dock 67 - 15" at bounding box center [154, 103] width 75 height 7
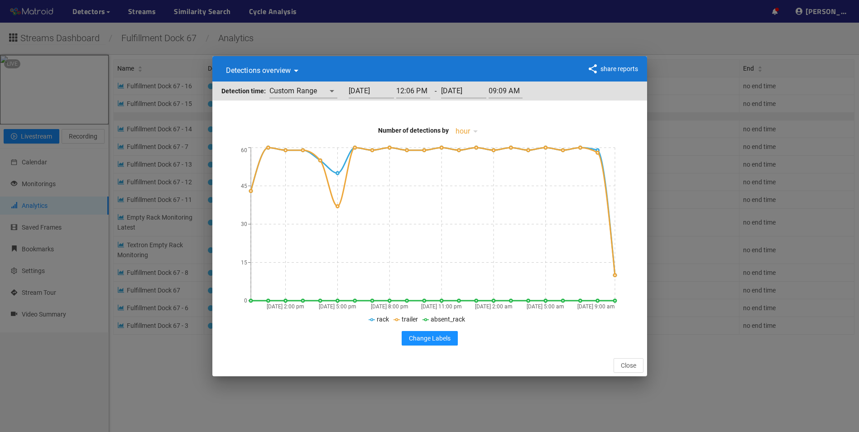
click at [613, 39] on div "Detections overview detectionsByTime share reports Detection time: Custom Range…" at bounding box center [429, 216] width 859 height 432
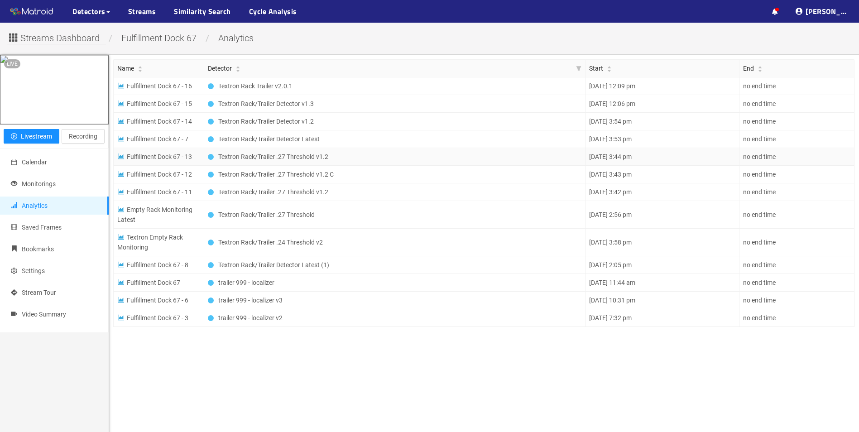
click at [183, 163] on td "Fulfillment Dock 67 - 13" at bounding box center [159, 157] width 91 height 18
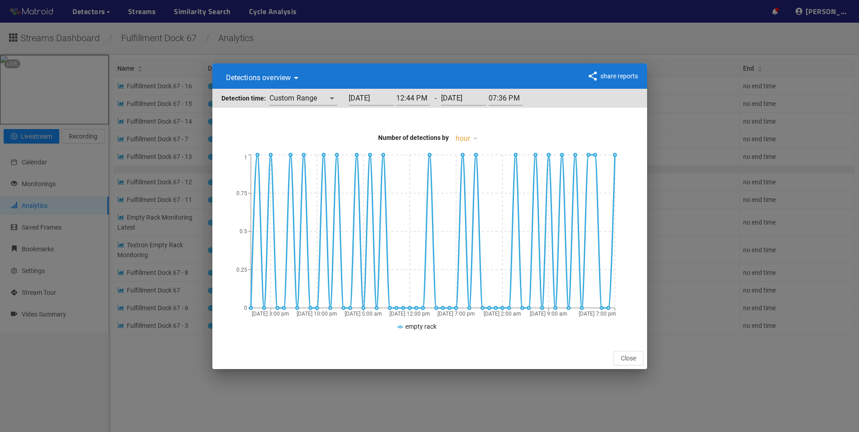
click at [678, 59] on div "Detections overview detectionsByTime share reports Detection time: Custom Range…" at bounding box center [429, 216] width 859 height 432
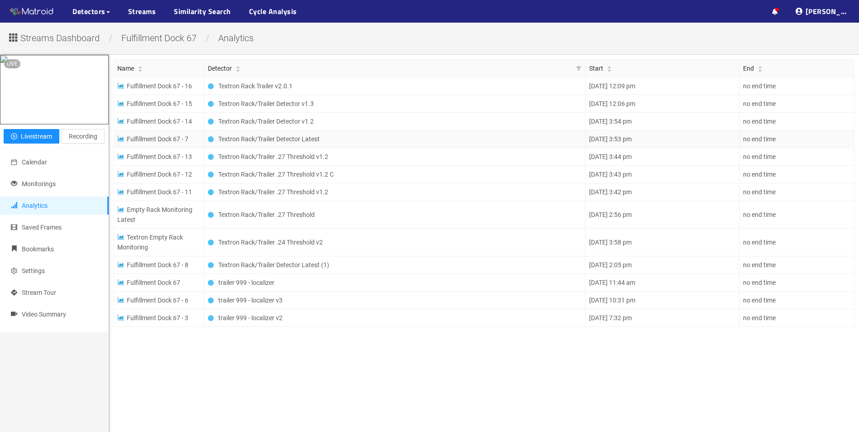
click at [152, 140] on span "Fulfillment Dock 67 - 7" at bounding box center [152, 138] width 71 height 7
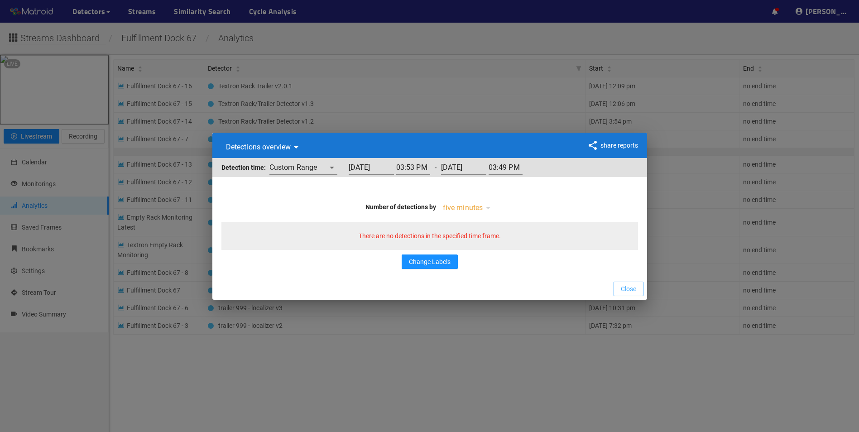
click at [633, 285] on span "Close" at bounding box center [628, 289] width 15 height 10
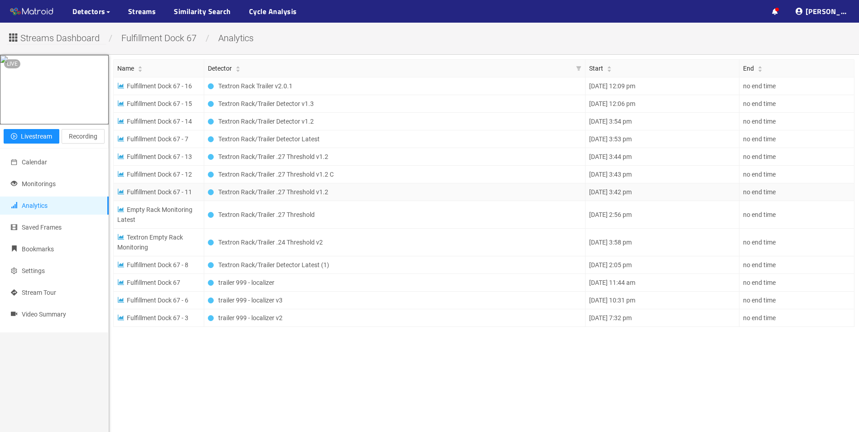
click at [169, 195] on span "Fulfillment Dock 67 - 11" at bounding box center [154, 191] width 75 height 7
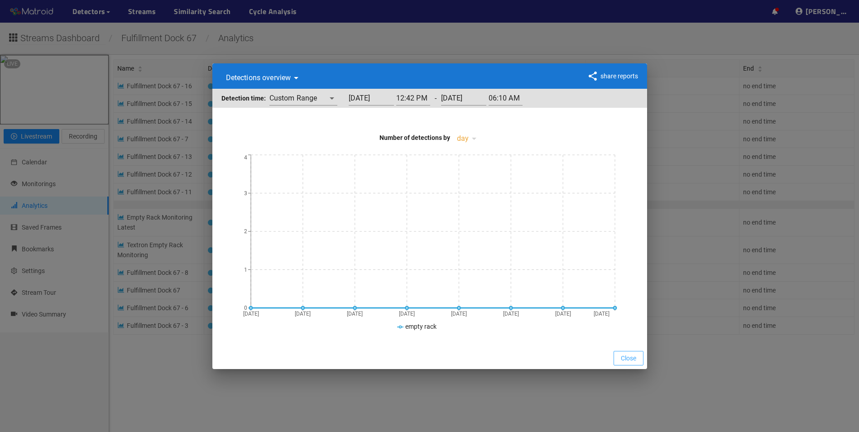
click at [641, 359] on button "Close" at bounding box center [629, 358] width 30 height 14
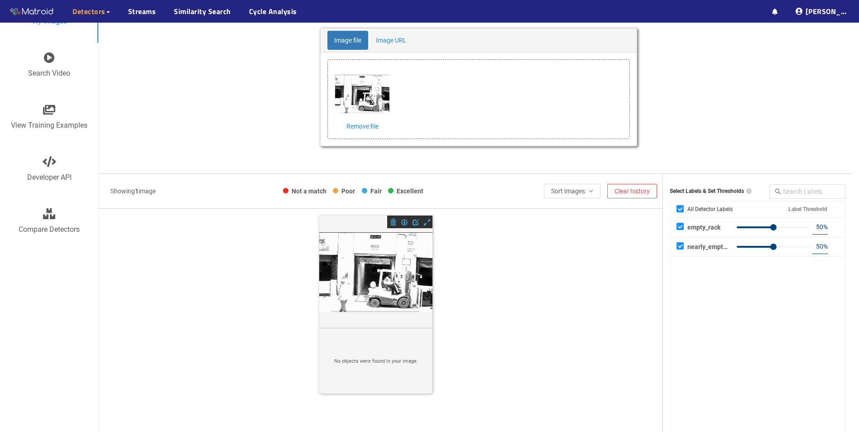
scroll to position [91, 0]
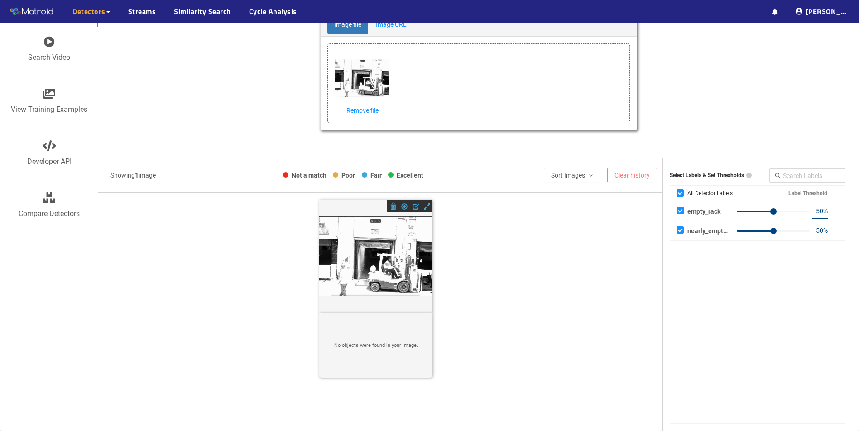
click at [642, 178] on span "Clear history" at bounding box center [631, 175] width 35 height 10
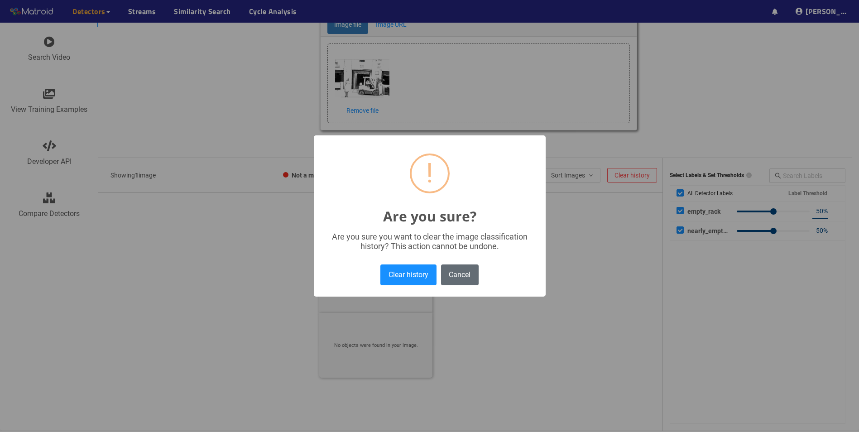
click at [469, 279] on button "Cancel" at bounding box center [460, 274] width 38 height 20
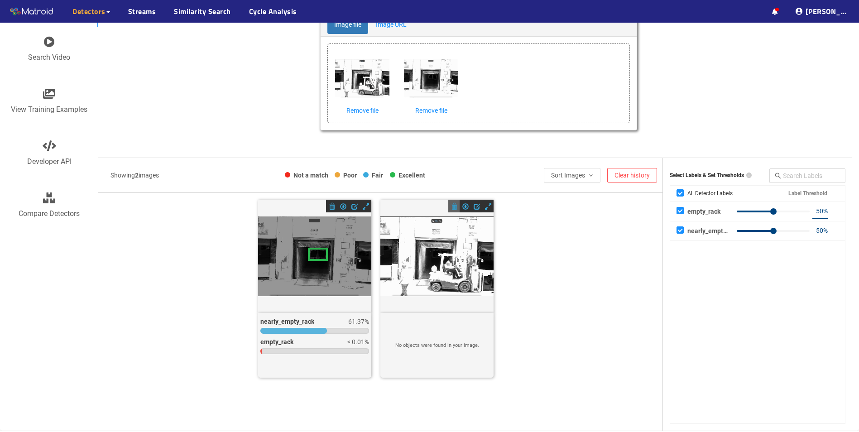
click at [453, 207] on span at bounding box center [454, 206] width 6 height 6
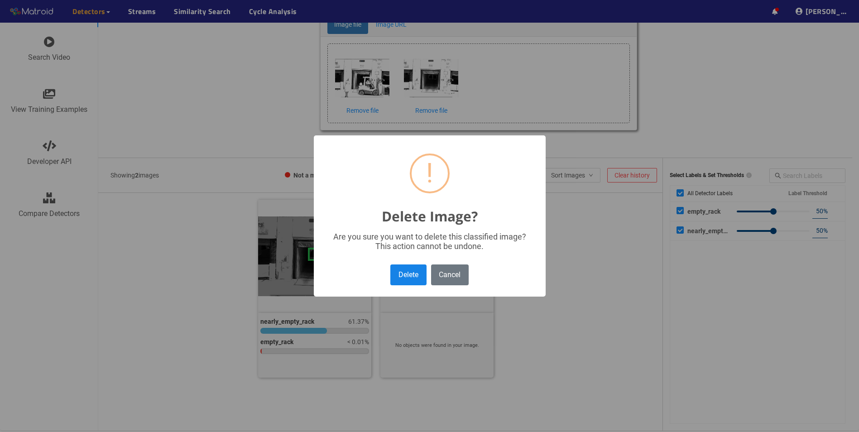
click at [408, 278] on button "Delete" at bounding box center [408, 274] width 36 height 20
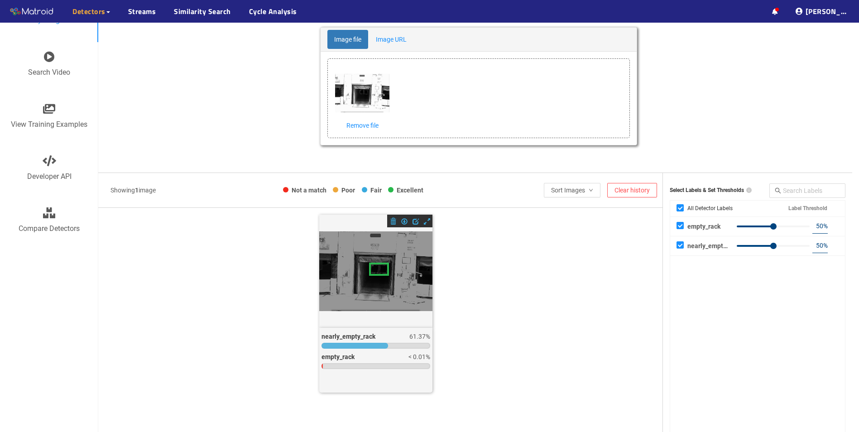
scroll to position [89, 0]
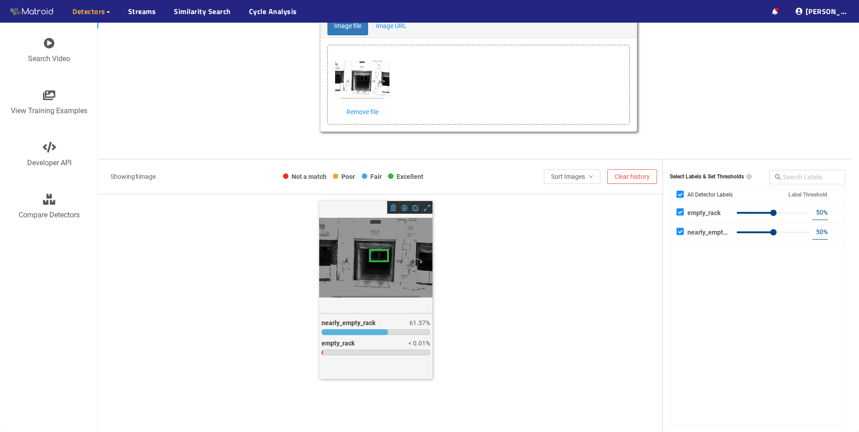
click at [402, 332] on div at bounding box center [376, 332] width 109 height 6
click at [392, 333] on div at bounding box center [376, 332] width 109 height 6
click at [397, 331] on div at bounding box center [376, 332] width 109 height 6
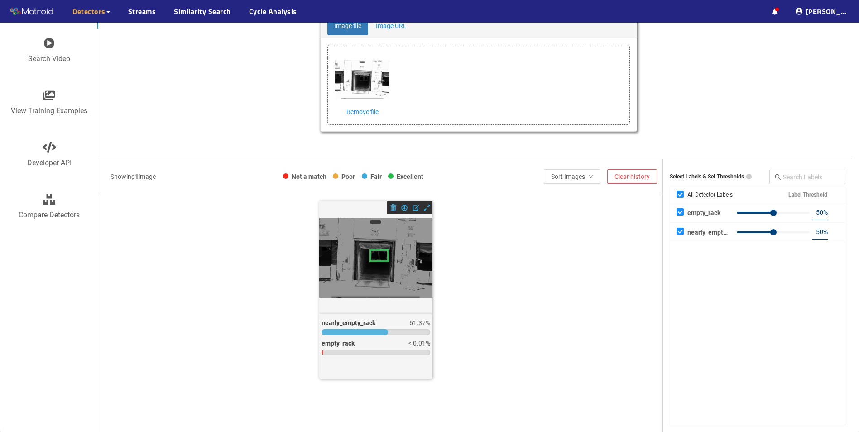
click at [397, 331] on div at bounding box center [376, 332] width 109 height 6
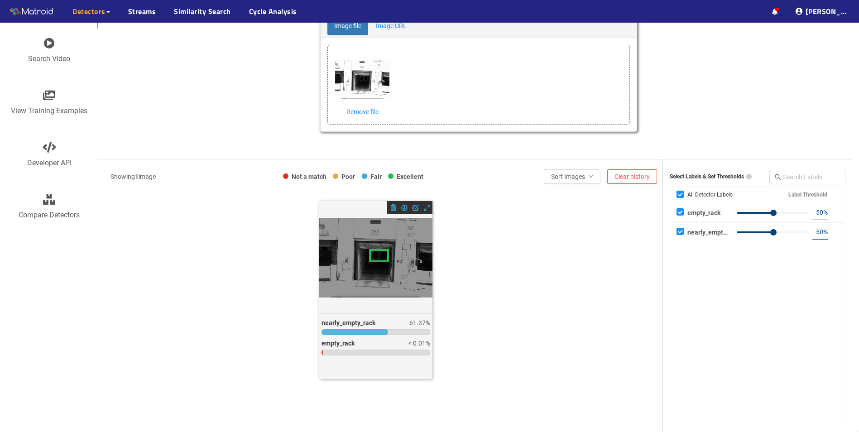
click at [411, 351] on div at bounding box center [376, 353] width 109 height 6
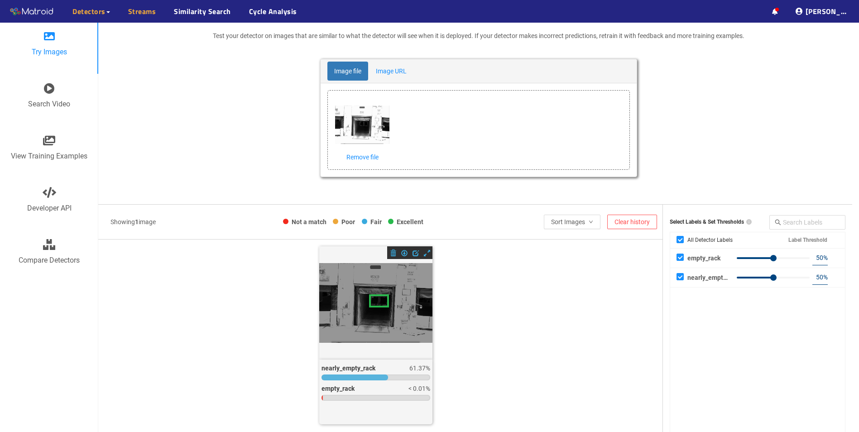
click at [147, 17] on link "Streams" at bounding box center [142, 11] width 28 height 11
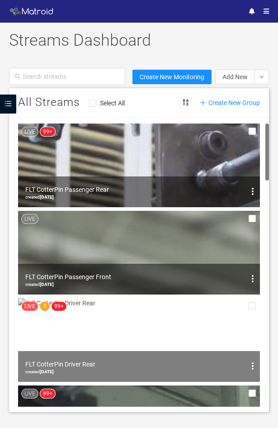
click at [148, 315] on img at bounding box center [139, 340] width 242 height 84
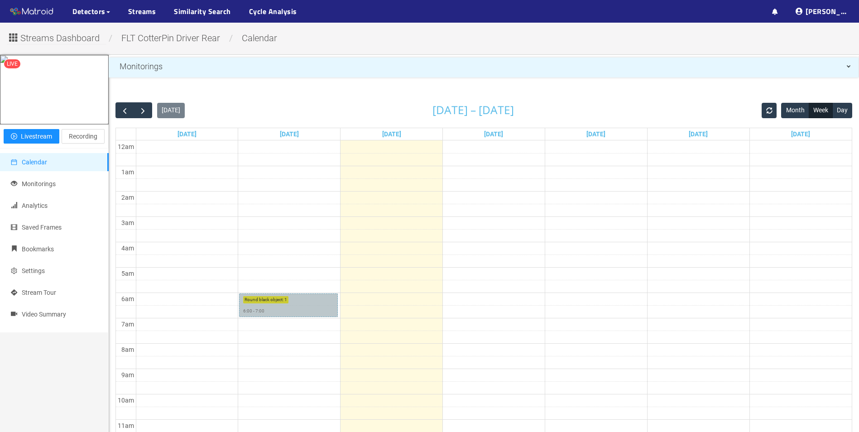
click at [297, 309] on link "Round black object : 1 6:00 - 7:00" at bounding box center [288, 305] width 98 height 24
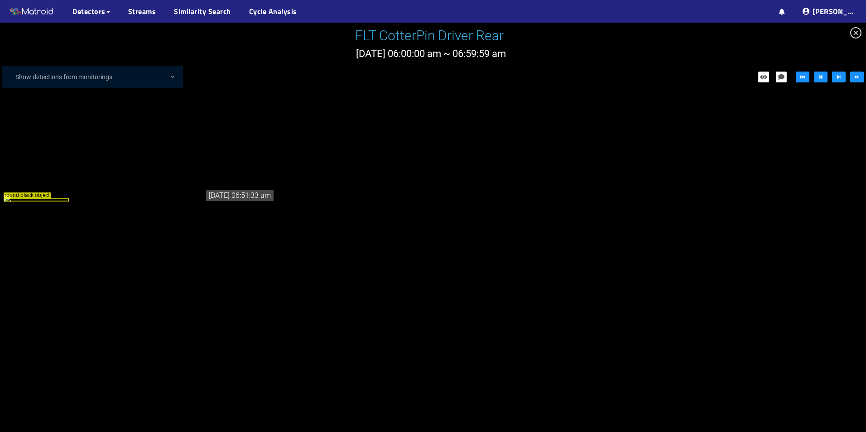
click at [854, 30] on icon "close-circle" at bounding box center [855, 32] width 11 height 11
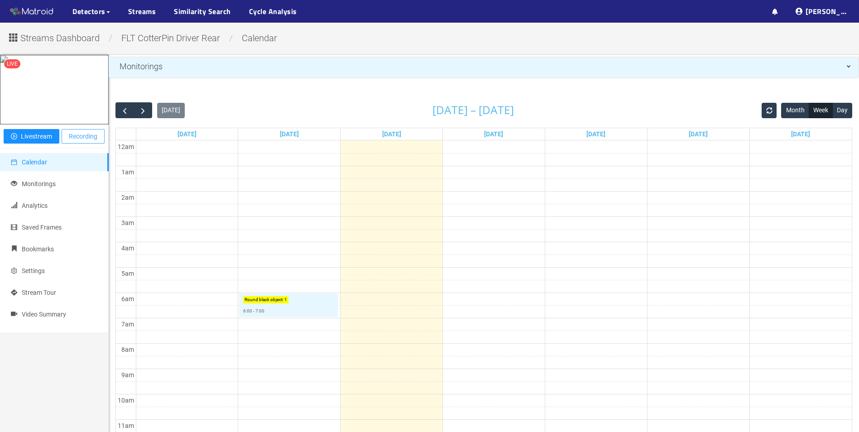
click at [90, 141] on span "Recording" at bounding box center [83, 136] width 29 height 10
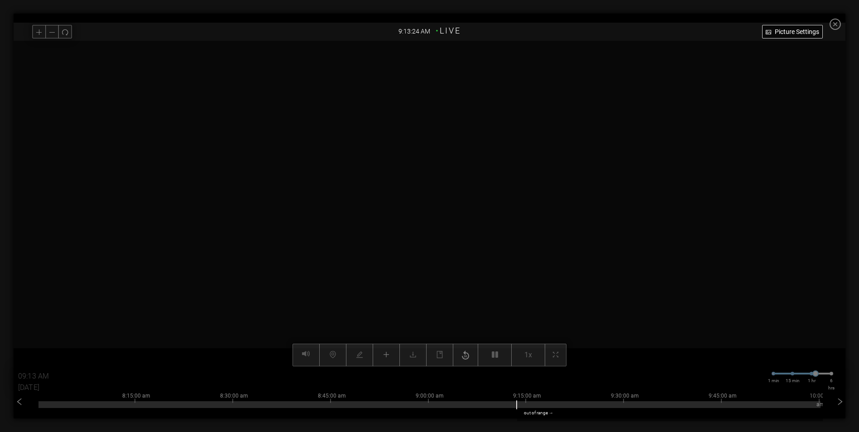
click at [19, 408] on div "6:15:00 am 6:30:00 am 6:45:00 am 7:00:00 am 7:15:00 am 7:30:00 am 7:45:00 am 8:…" at bounding box center [430, 406] width 832 height 29
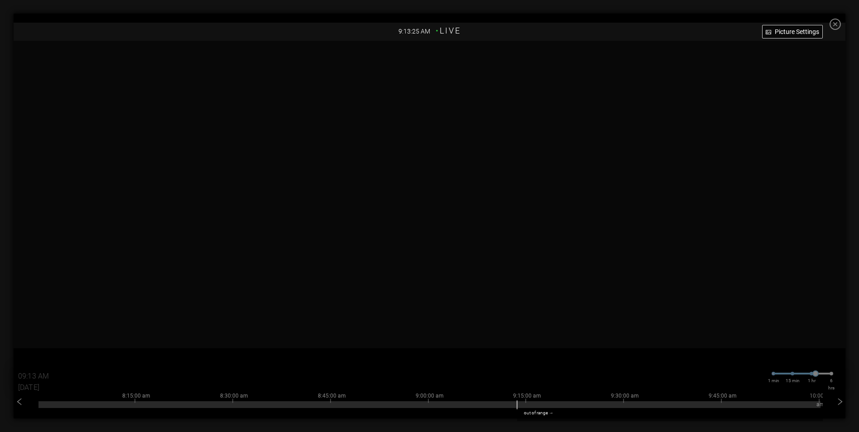
click at [841, 21] on icon "close-circle" at bounding box center [835, 24] width 11 height 11
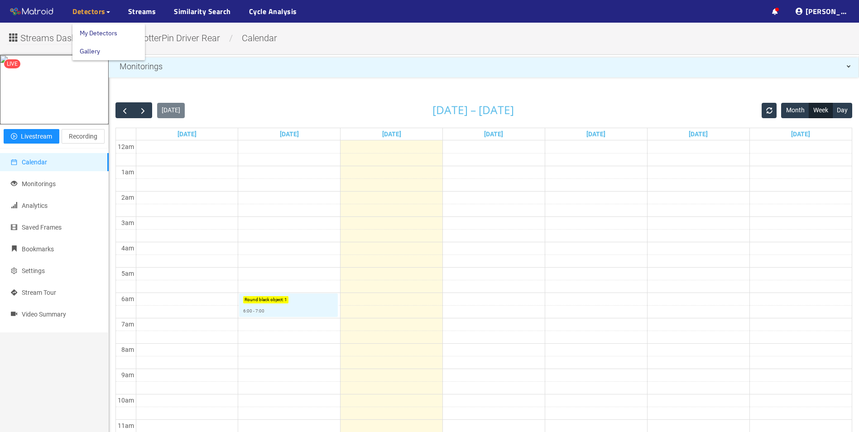
click at [77, 14] on span "Detectors" at bounding box center [88, 11] width 33 height 11
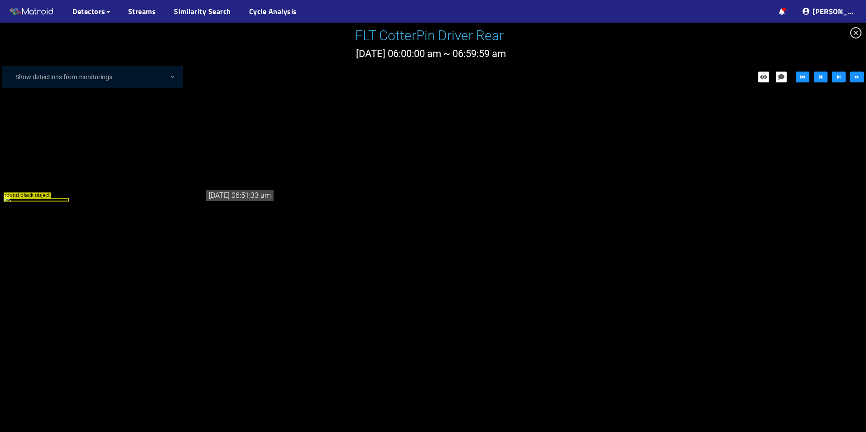
click at [851, 29] on icon "close-circle" at bounding box center [855, 32] width 11 height 11
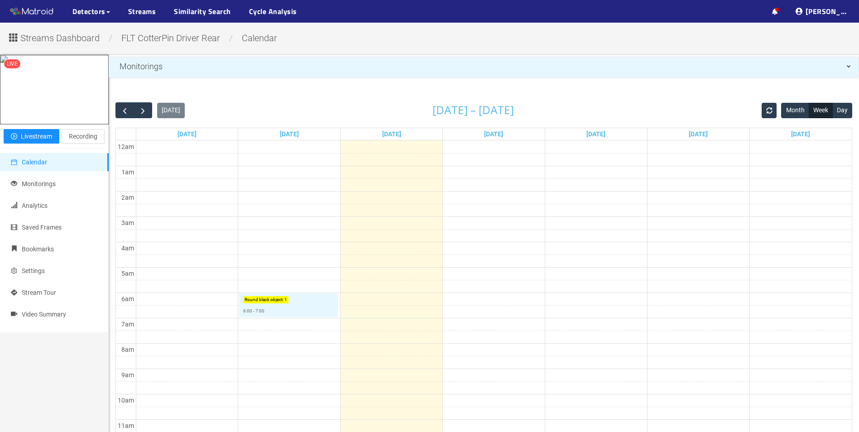
click at [178, 40] on span "FLT CotterPin Driver Rear" at bounding box center [171, 38] width 112 height 11
click at [77, 46] on div "Streams Dashboard / FLT CotterPin Driver Rear / calendar LIVE Play livestream L…" at bounding box center [429, 406] width 859 height 766
click at [79, 42] on span "Streams Dashboard" at bounding box center [59, 38] width 79 height 14
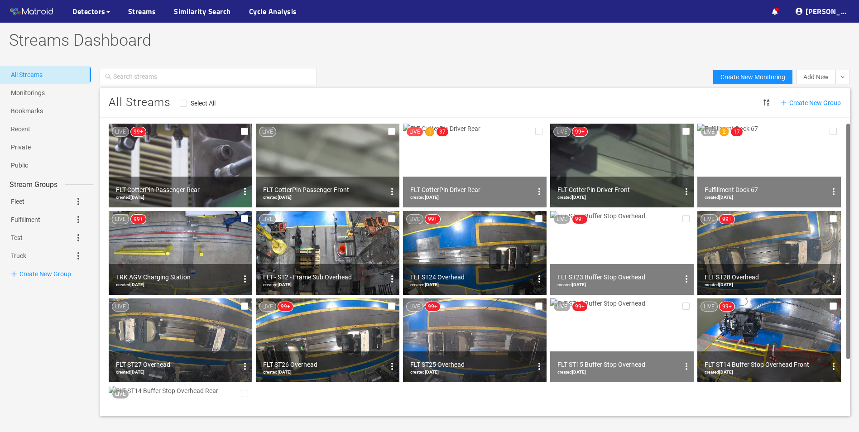
click at [218, 171] on img at bounding box center [181, 166] width 144 height 84
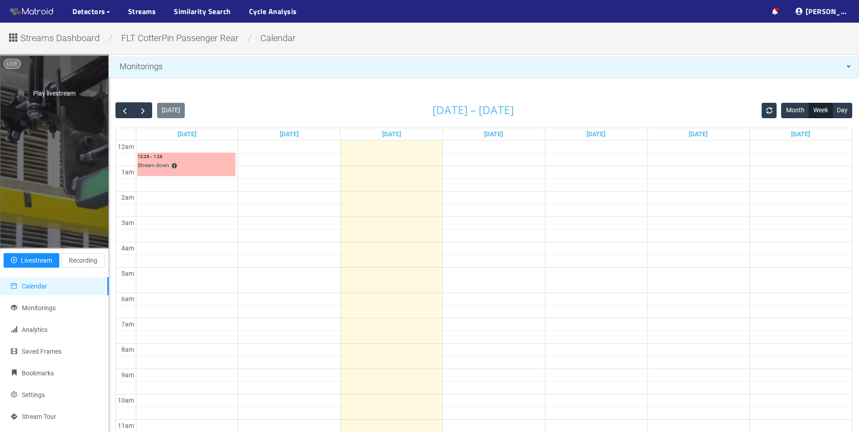
click at [35, 162] on div "Play livestream" at bounding box center [54, 152] width 108 height 192
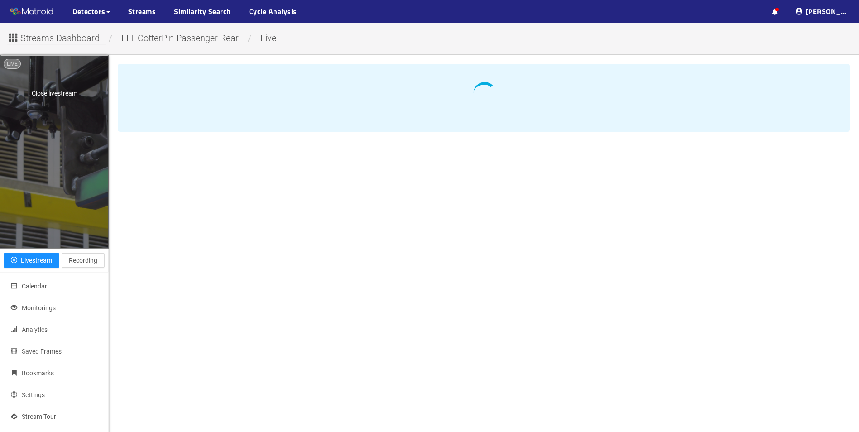
click at [73, 182] on div "Close livestream" at bounding box center [54, 152] width 108 height 192
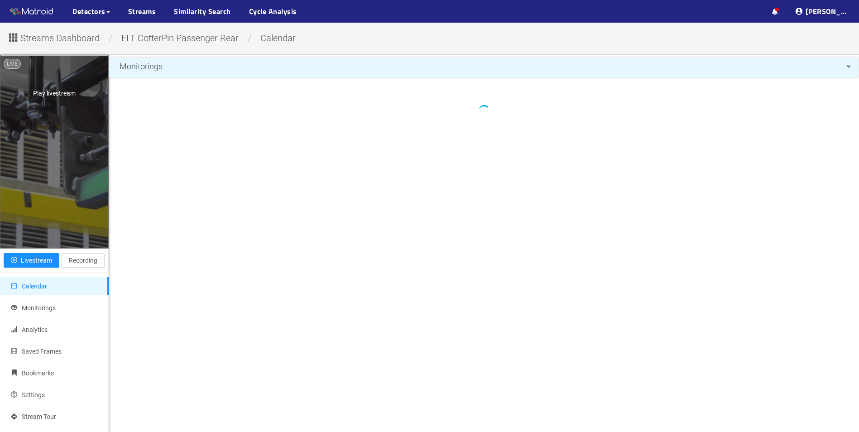
click at [73, 182] on div "Play livestream" at bounding box center [54, 152] width 108 height 192
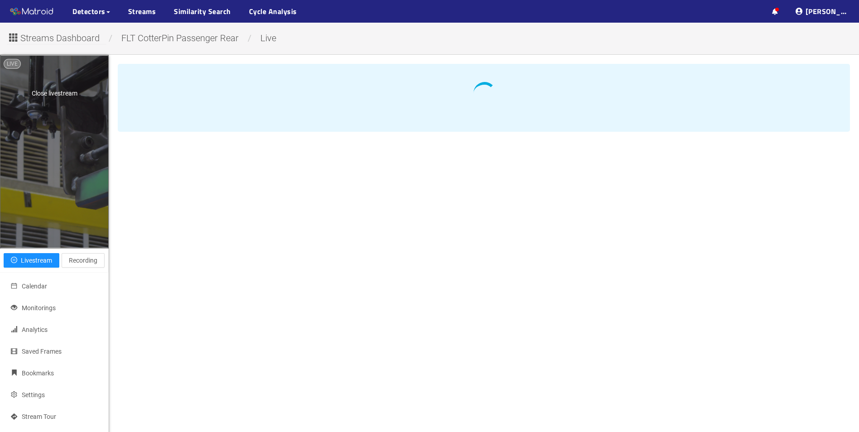
click at [104, 227] on div "Close livestream" at bounding box center [54, 152] width 108 height 192
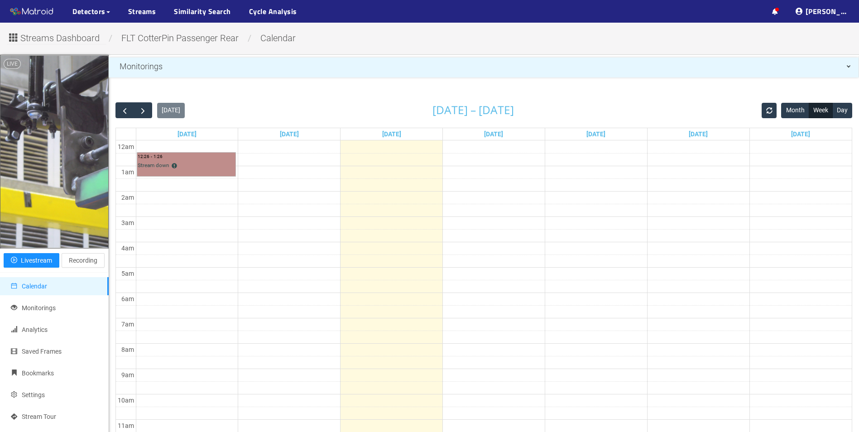
click at [188, 165] on link "12:26 - 1:26 Stream down" at bounding box center [186, 165] width 98 height 24
